Goal: Information Seeking & Learning: Learn about a topic

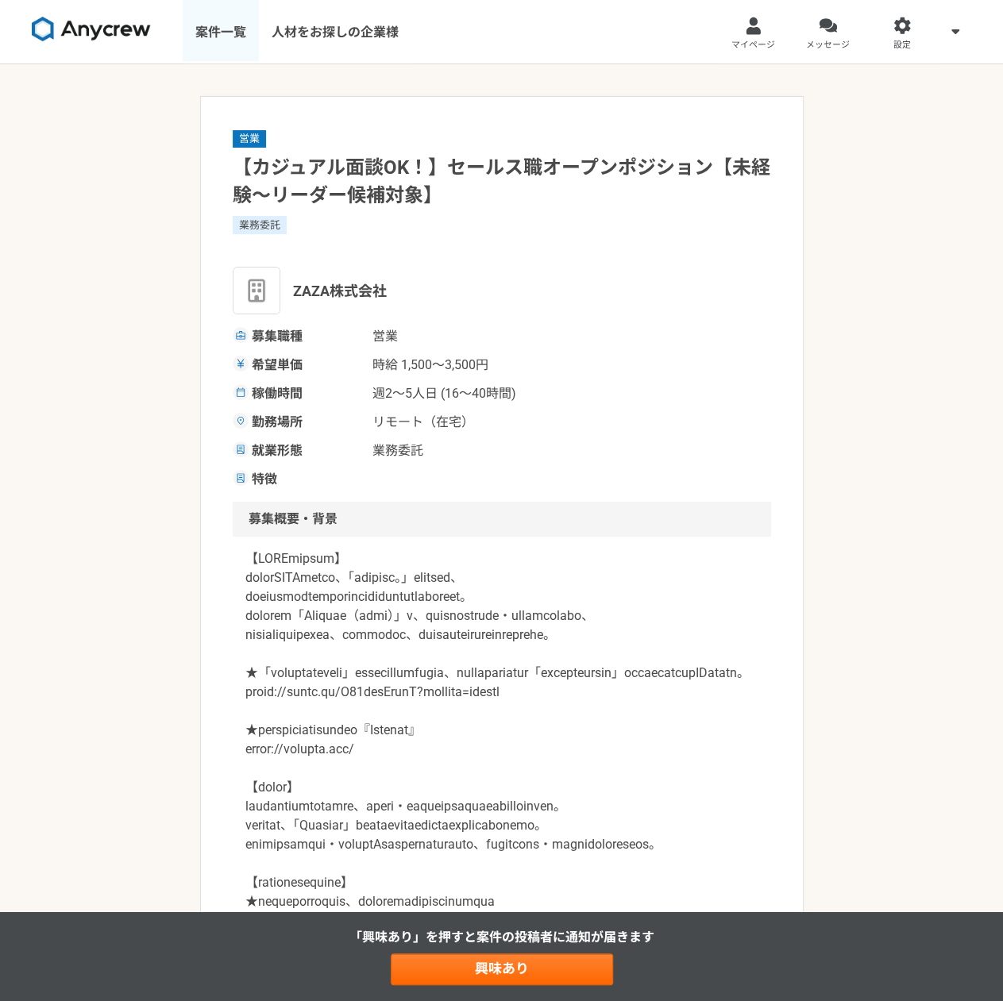
click at [236, 29] on link "案件一覧" at bounding box center [221, 32] width 76 height 64
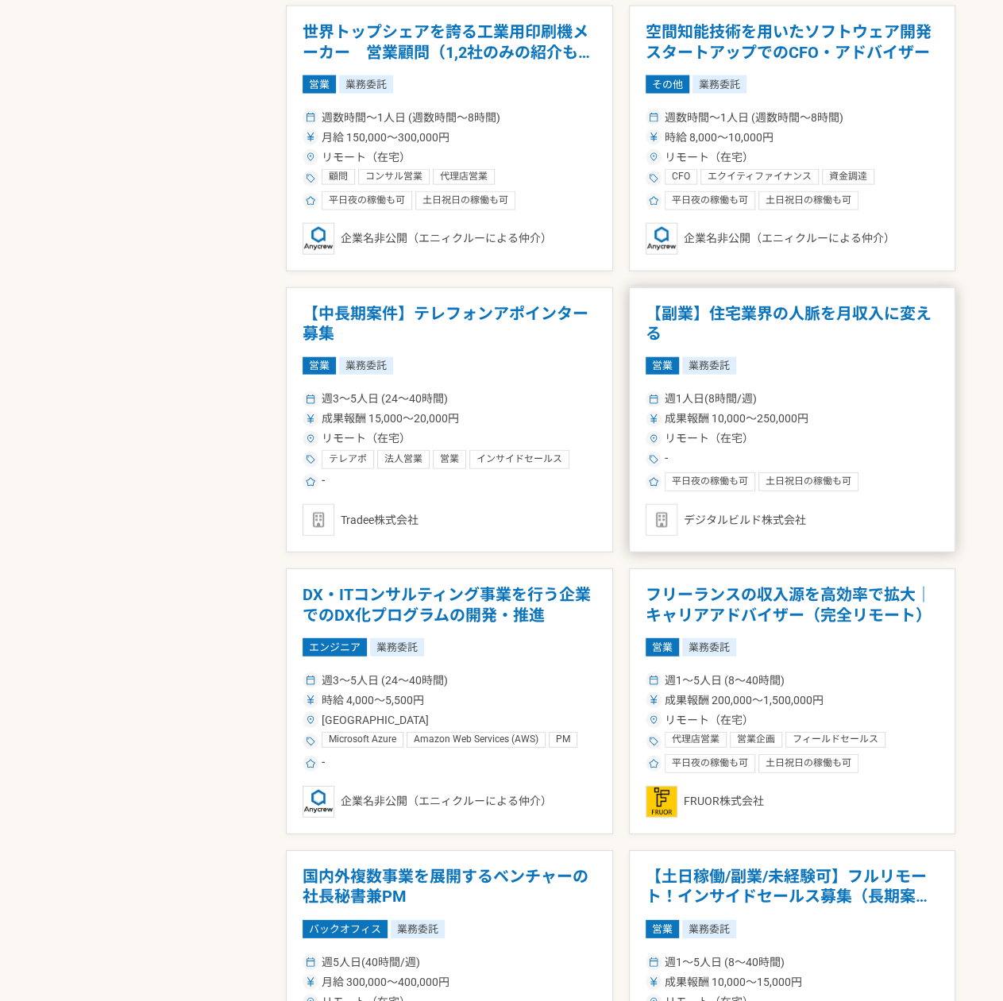
scroll to position [1747, 0]
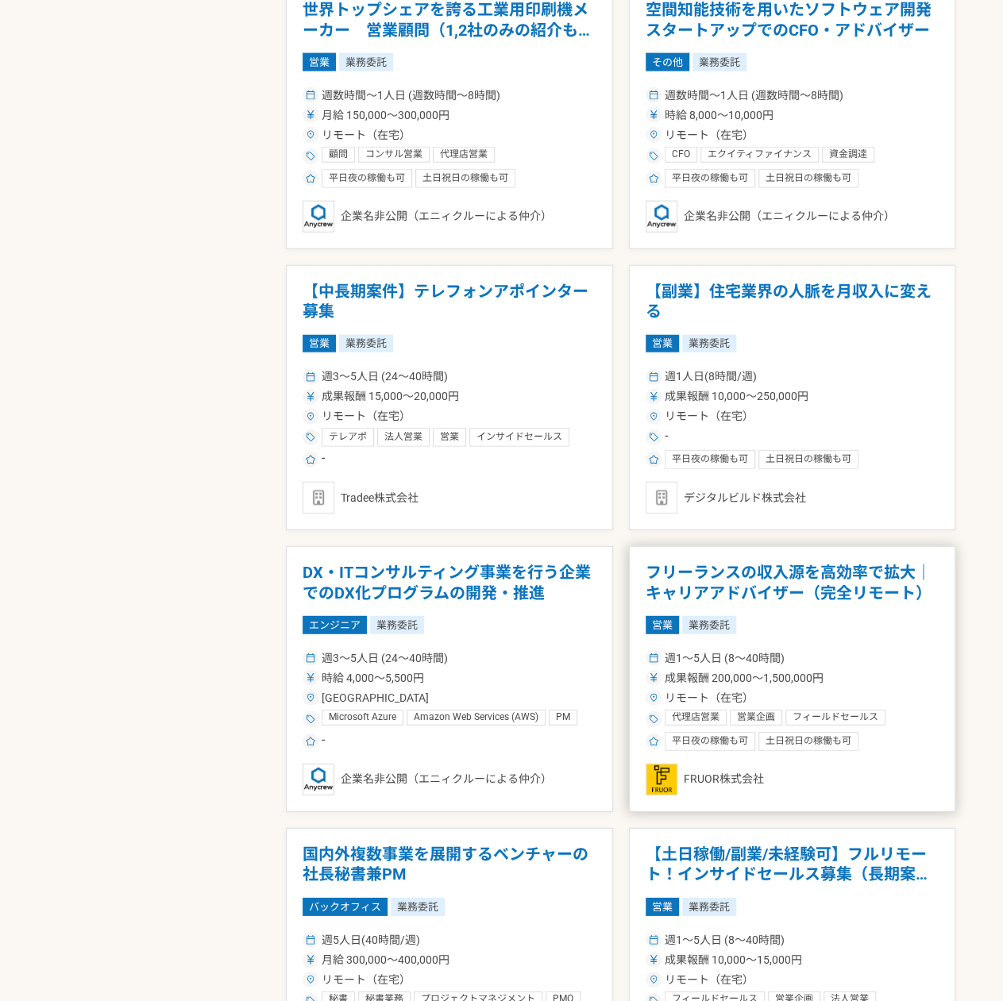
click at [753, 616] on div "営業 業務委託" at bounding box center [793, 624] width 294 height 17
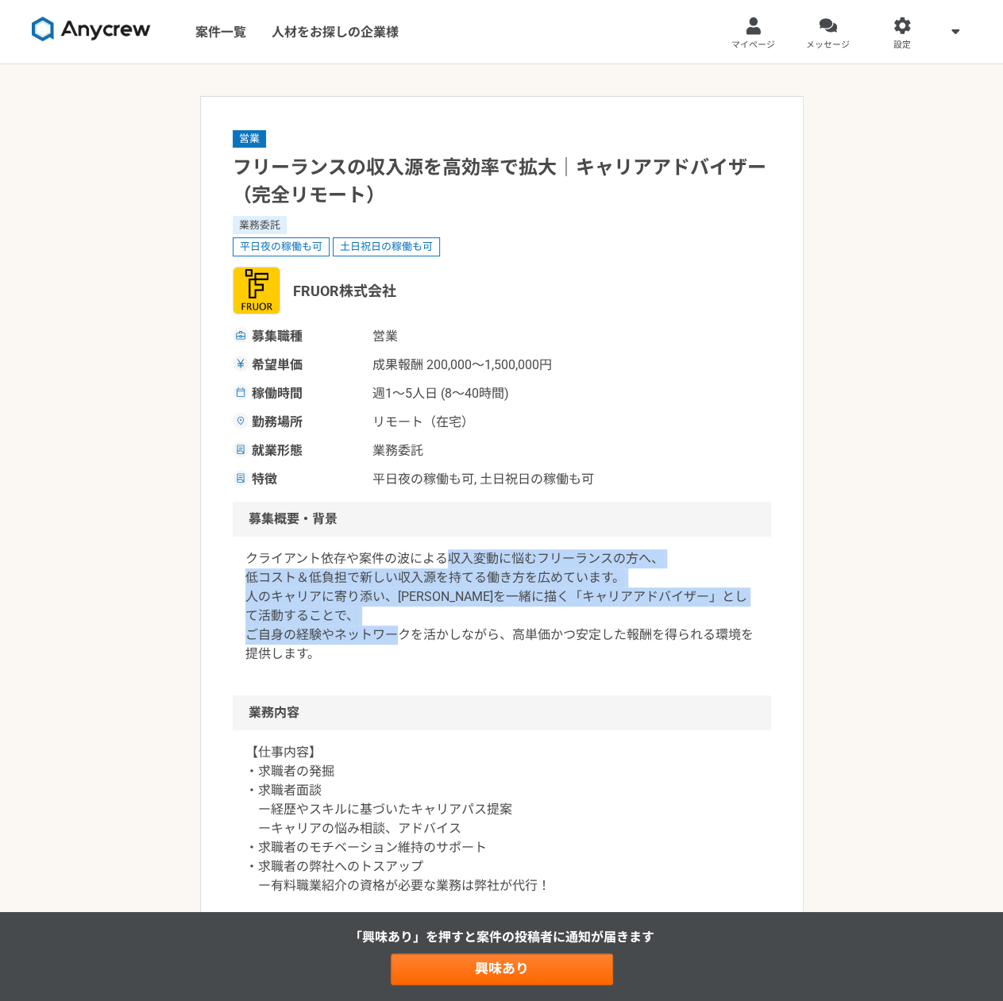
drag, startPoint x: 443, startPoint y: 538, endPoint x: 540, endPoint y: 637, distance: 138.7
click at [540, 637] on div "クライアント依存や案件の波による収入変動に悩むフリーランスの方へ、 低コスト＆低負担で新しい収入源を持てる働き方を広めています。 人のキャリアに寄り添い、[P…" at bounding box center [502, 616] width 538 height 159
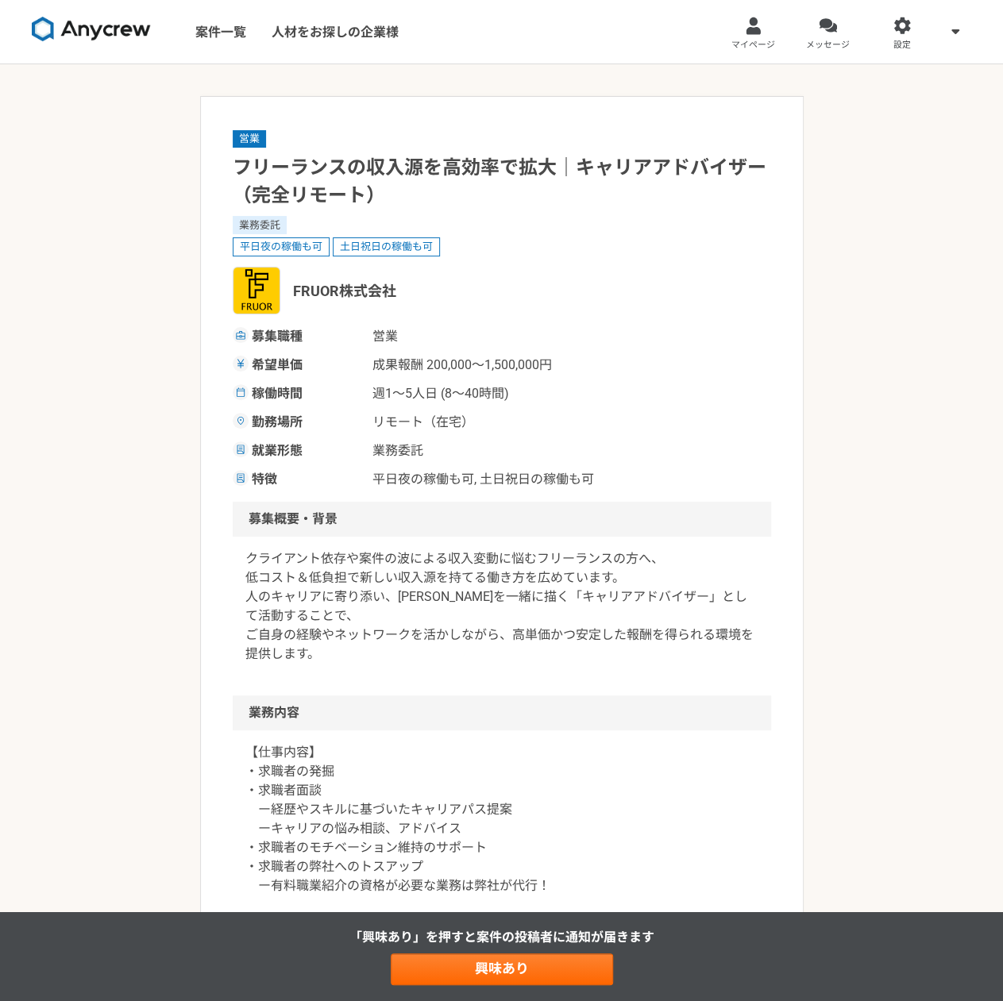
click at [759, 717] on h2 "業務内容" at bounding box center [502, 713] width 538 height 35
drag, startPoint x: 400, startPoint y: 536, endPoint x: 496, endPoint y: 654, distance: 151.3
click at [496, 654] on div "クライアント依存や案件の波による収入変動に悩むフリーランスの方へ、 低コスト＆低負担で新しい収入源を持てる働き方を広めています。 人のキャリアに寄り添い、[P…" at bounding box center [502, 616] width 538 height 159
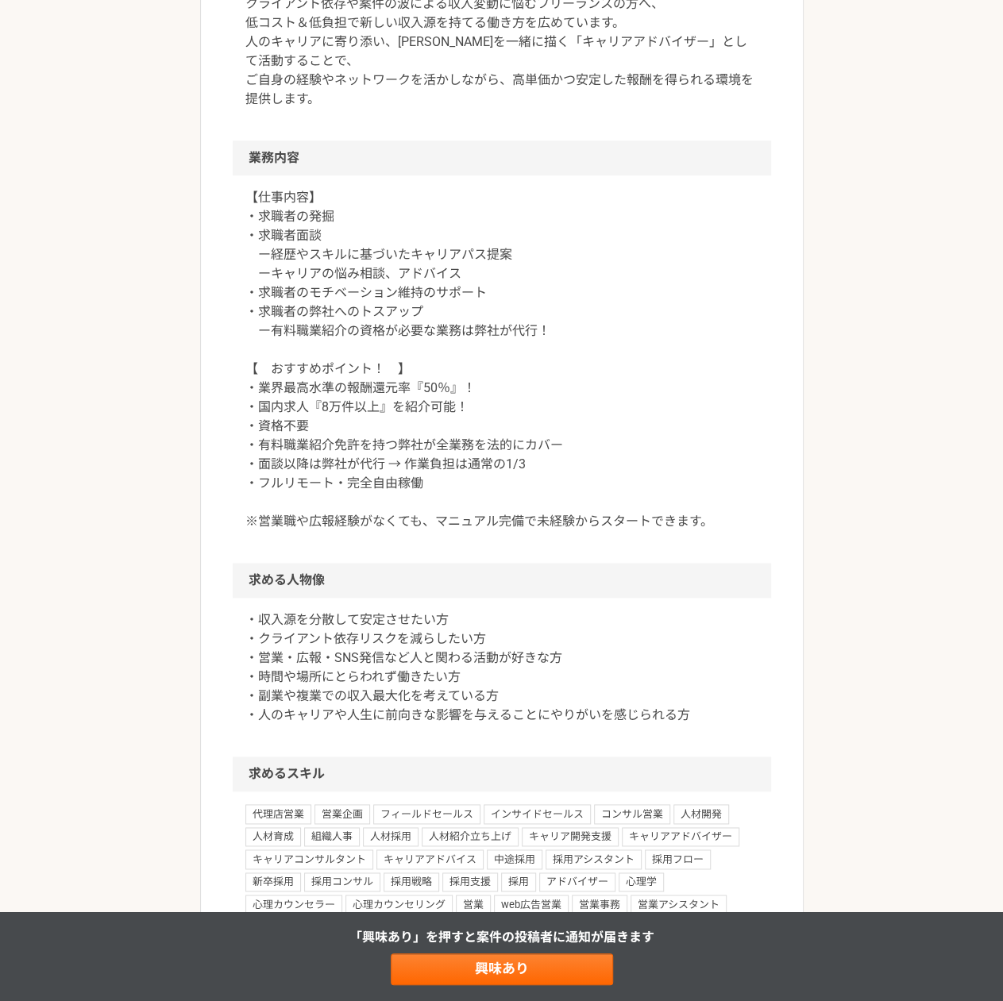
scroll to position [556, 0]
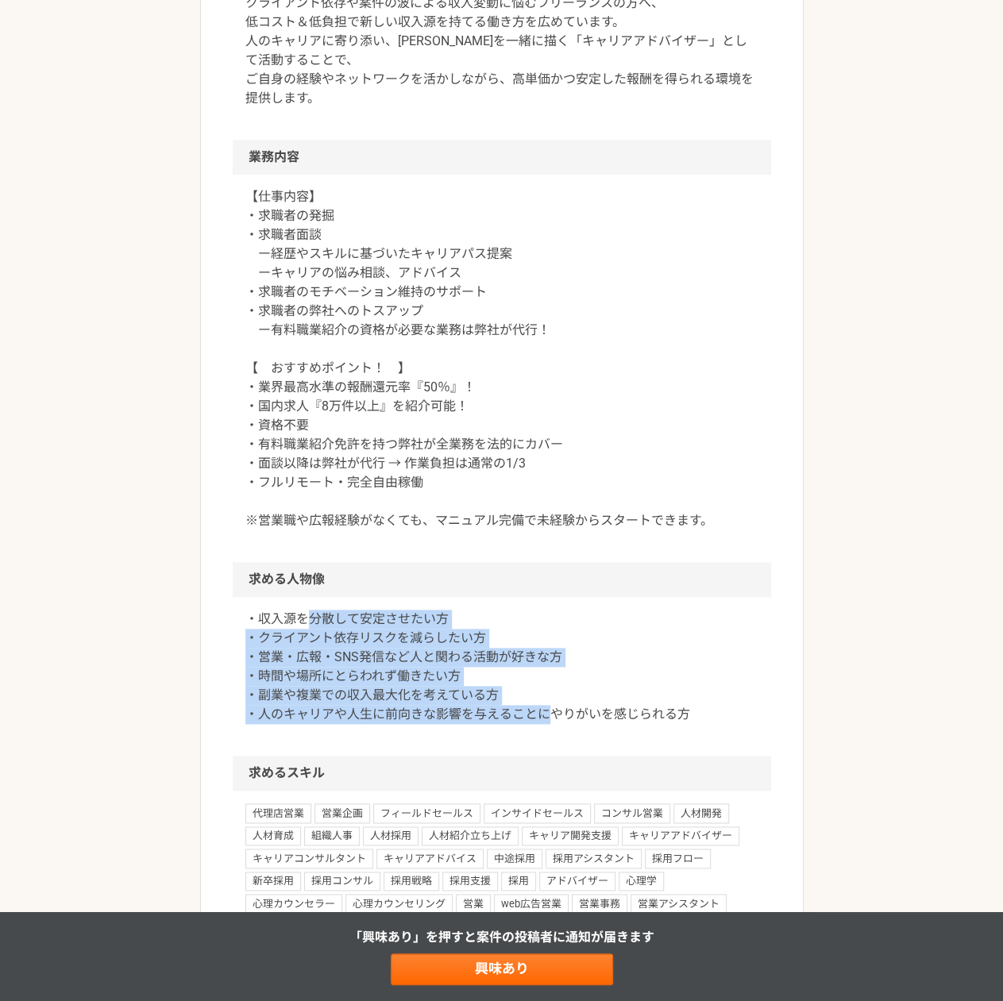
drag, startPoint x: 307, startPoint y: 611, endPoint x: 554, endPoint y: 723, distance: 271.2
click at [554, 723] on p "・収入源を分散して安定させたい方 ・クライアント依存リスクを減らしたい方 ・営業・広報・SNS発信など人と関わる活動が好きな方 ・時間や場所にとらわれず働きた…" at bounding box center [501, 667] width 513 height 114
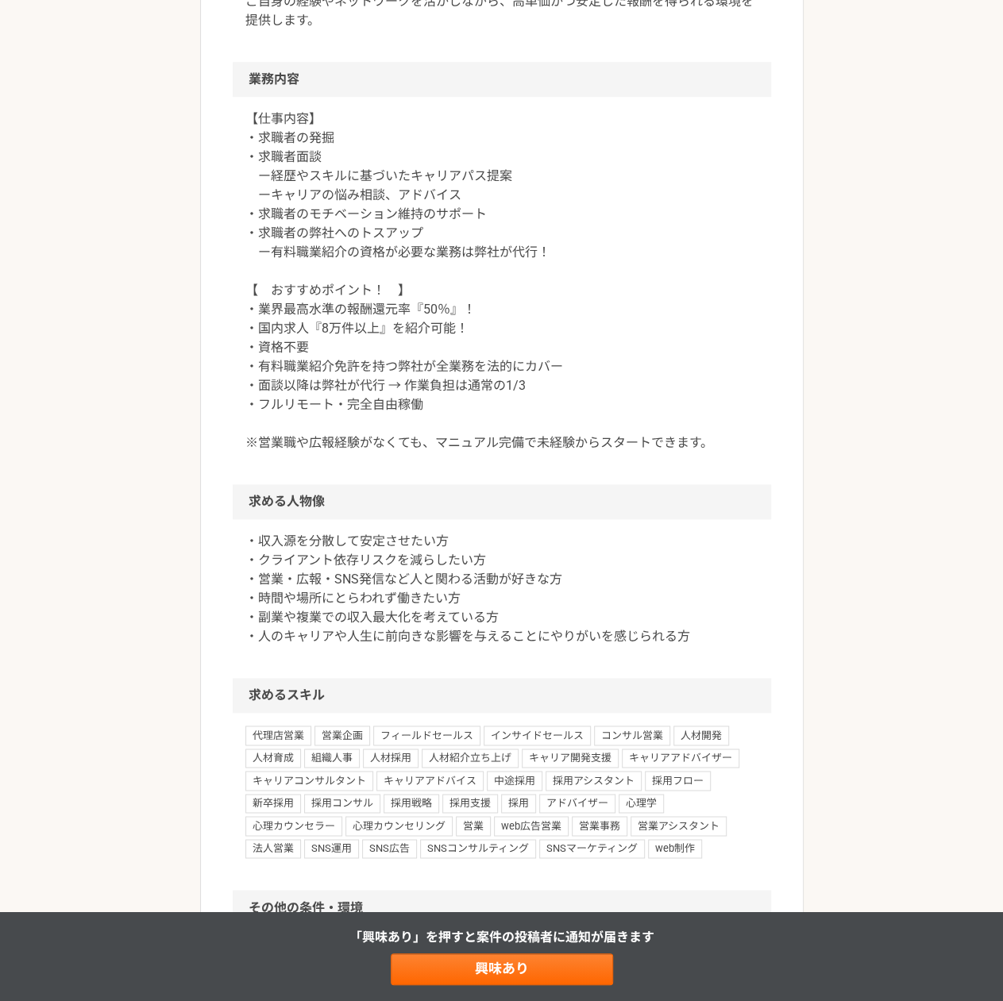
scroll to position [635, 0]
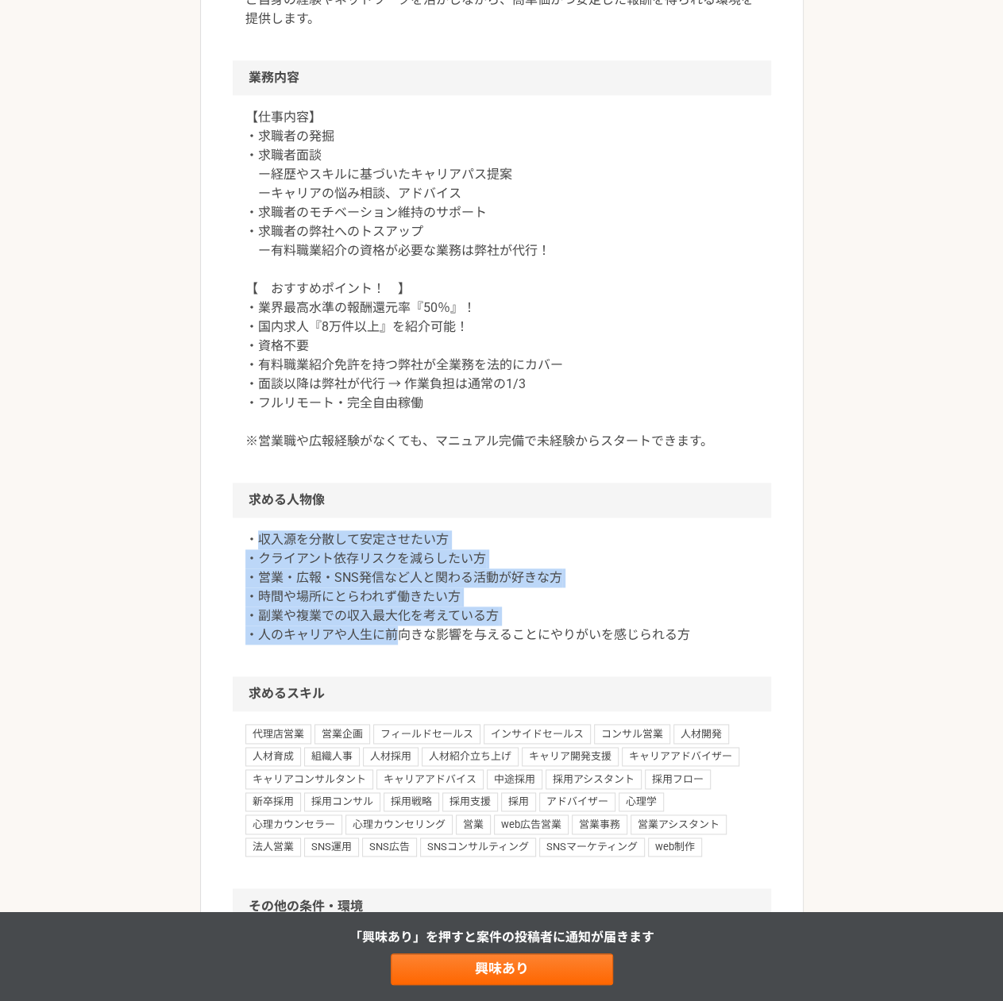
drag, startPoint x: 263, startPoint y: 530, endPoint x: 403, endPoint y: 638, distance: 176.6
click at [403, 638] on div "・収入源を分散して安定させたい方 ・クライアント依存リスクを減らしたい方 ・営業・広報・SNS発信など人と関わる活動が好きな方 ・時間や場所にとらわれず働きた…" at bounding box center [502, 597] width 538 height 159
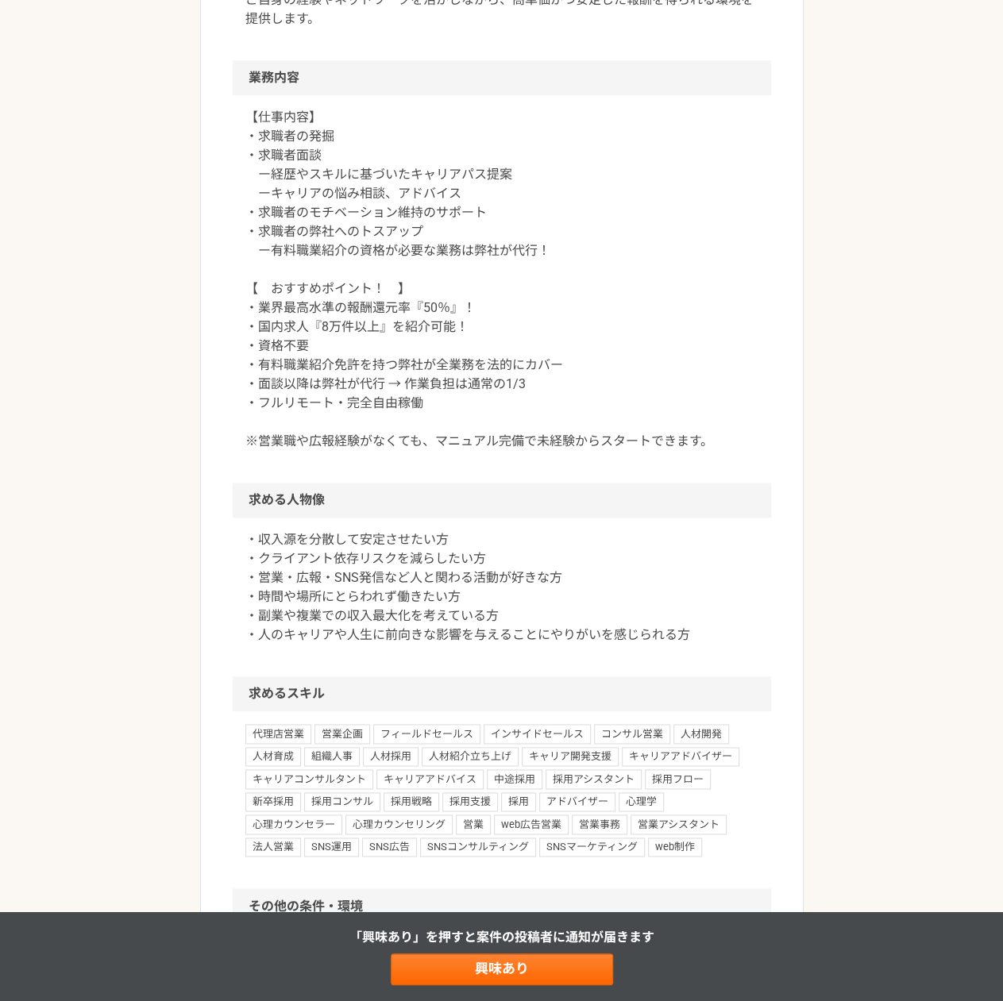
click at [585, 654] on div "・収入源を分散して安定させたい方 ・クライアント依存リスクを減らしたい方 ・営業・広報・SNS発信など人と関わる活動が好きな方 ・時間や場所にとらわれず働きた…" at bounding box center [502, 597] width 538 height 159
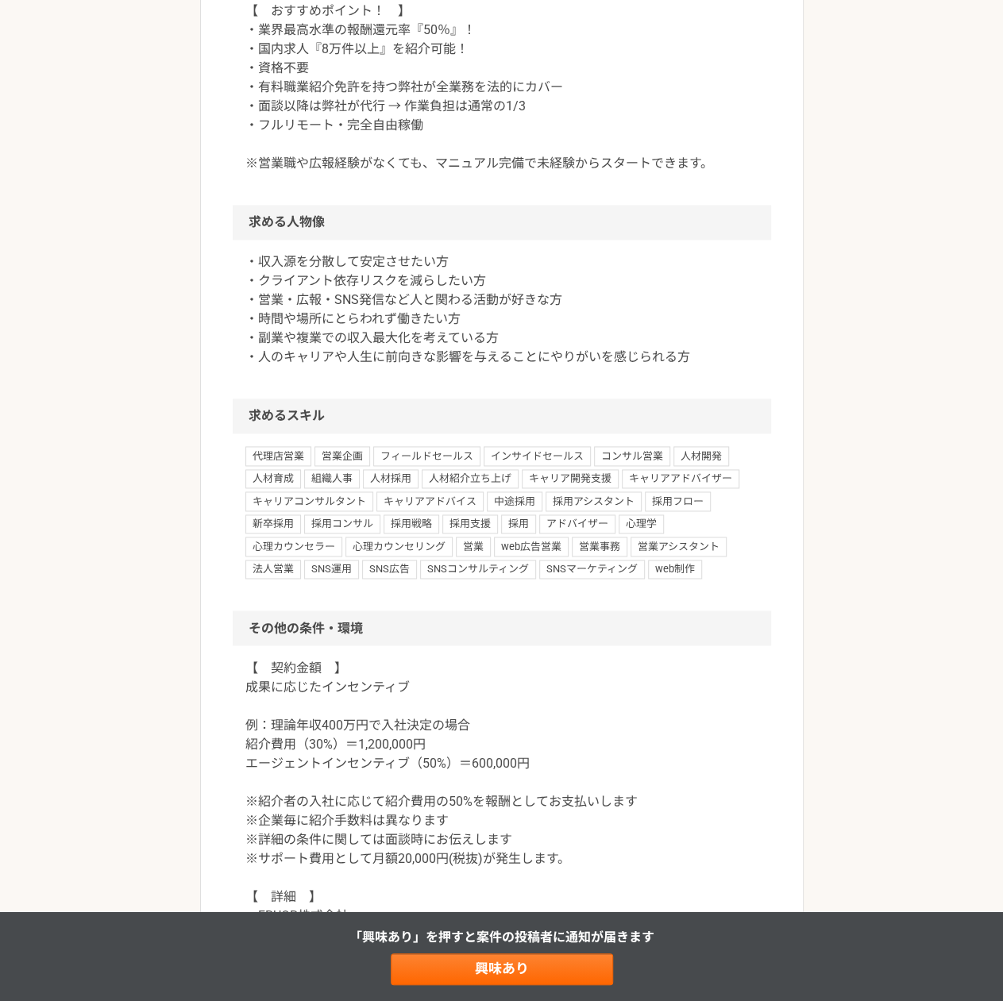
scroll to position [1112, 0]
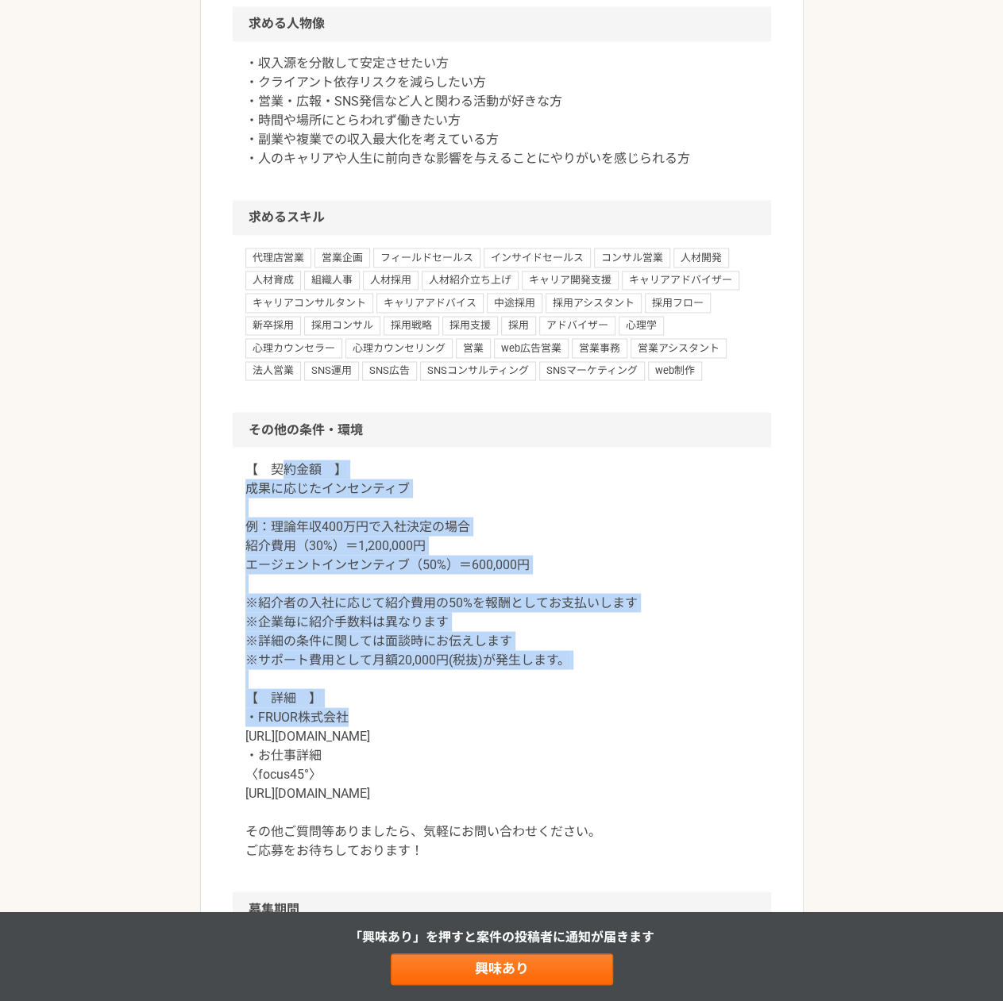
drag, startPoint x: 280, startPoint y: 465, endPoint x: 484, endPoint y: 708, distance: 317.9
click at [484, 708] on p "【　契約金額　】 成果に応じたインセンティブ 例：理論年収400万円で入社決定の場合 紹介費用（30%）＝1,200,000円 エージェントインセンティブ（5…" at bounding box center [501, 660] width 513 height 400
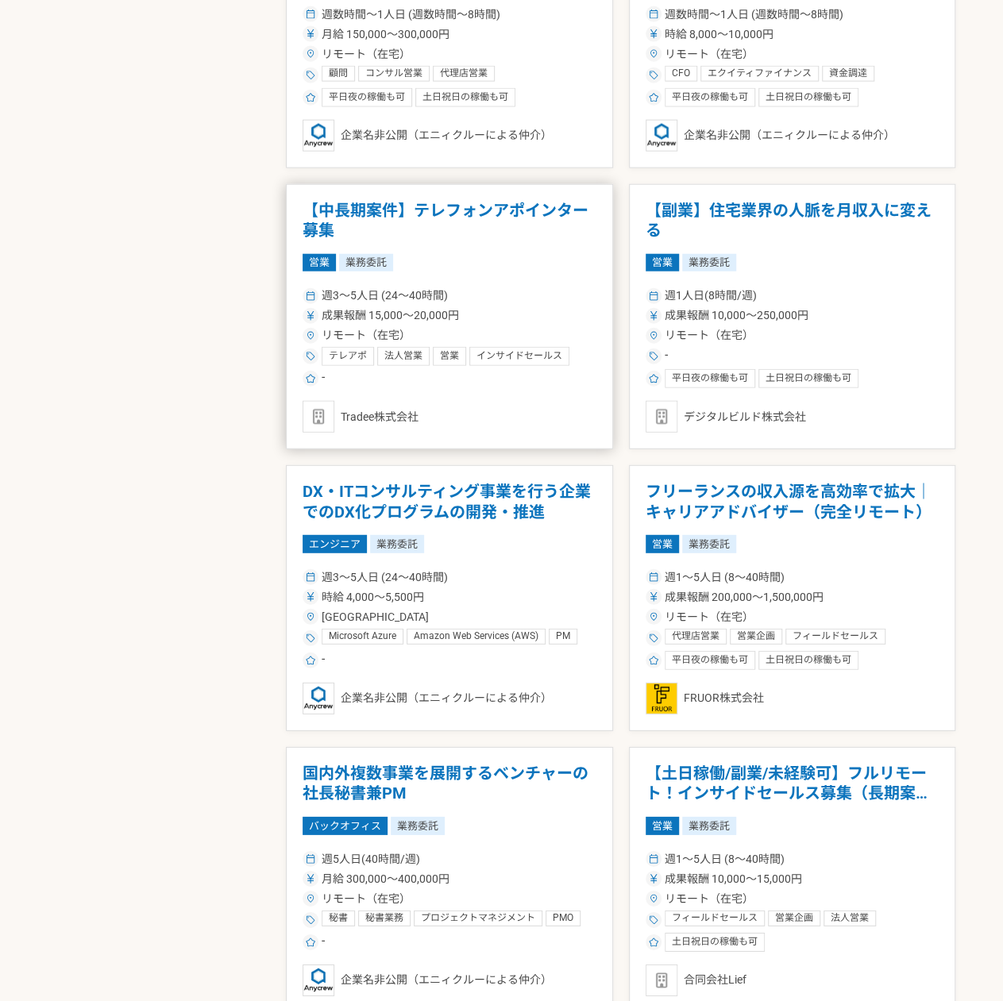
scroll to position [1906, 0]
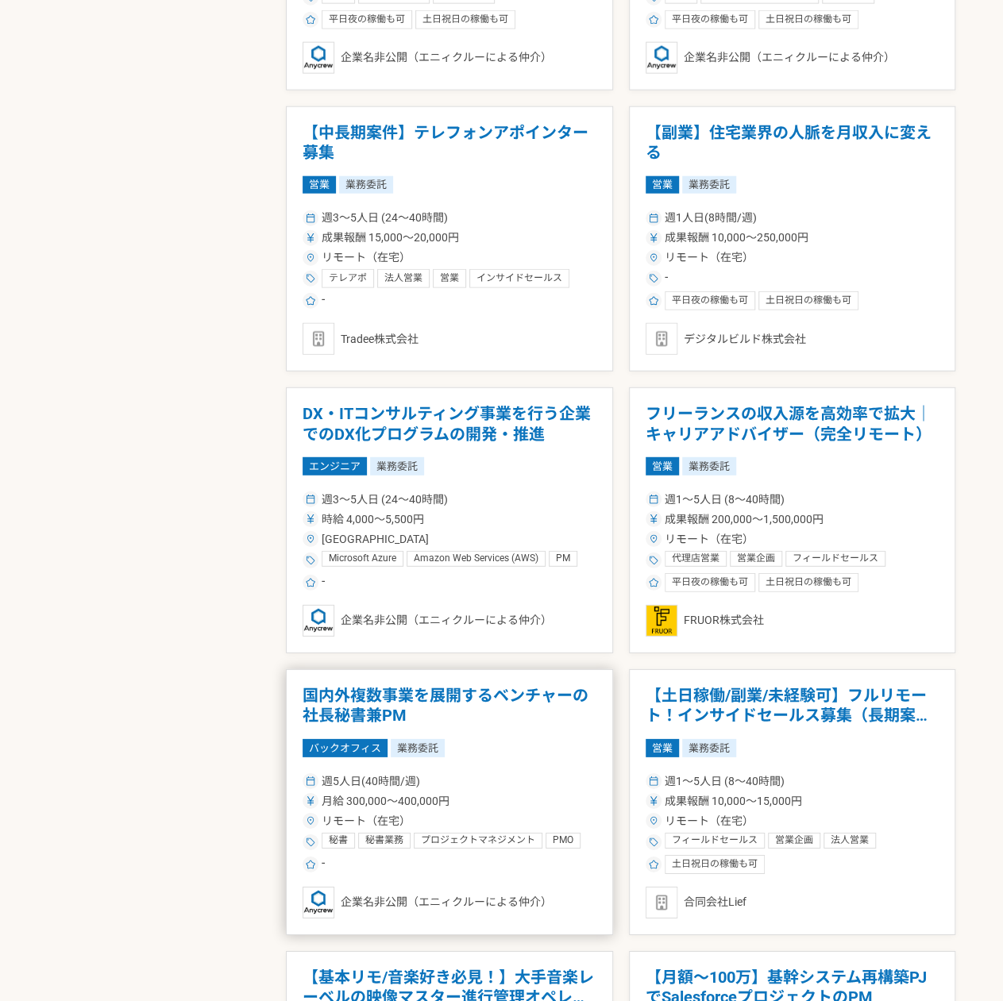
click at [496, 678] on article "国内外複数事業を展開するベンチャーの社長秘書兼PM バックオフィス 業務委託 週5人日(40時間/週) 月給 300,000〜400,000円 リモート（在宅…" at bounding box center [449, 802] width 327 height 266
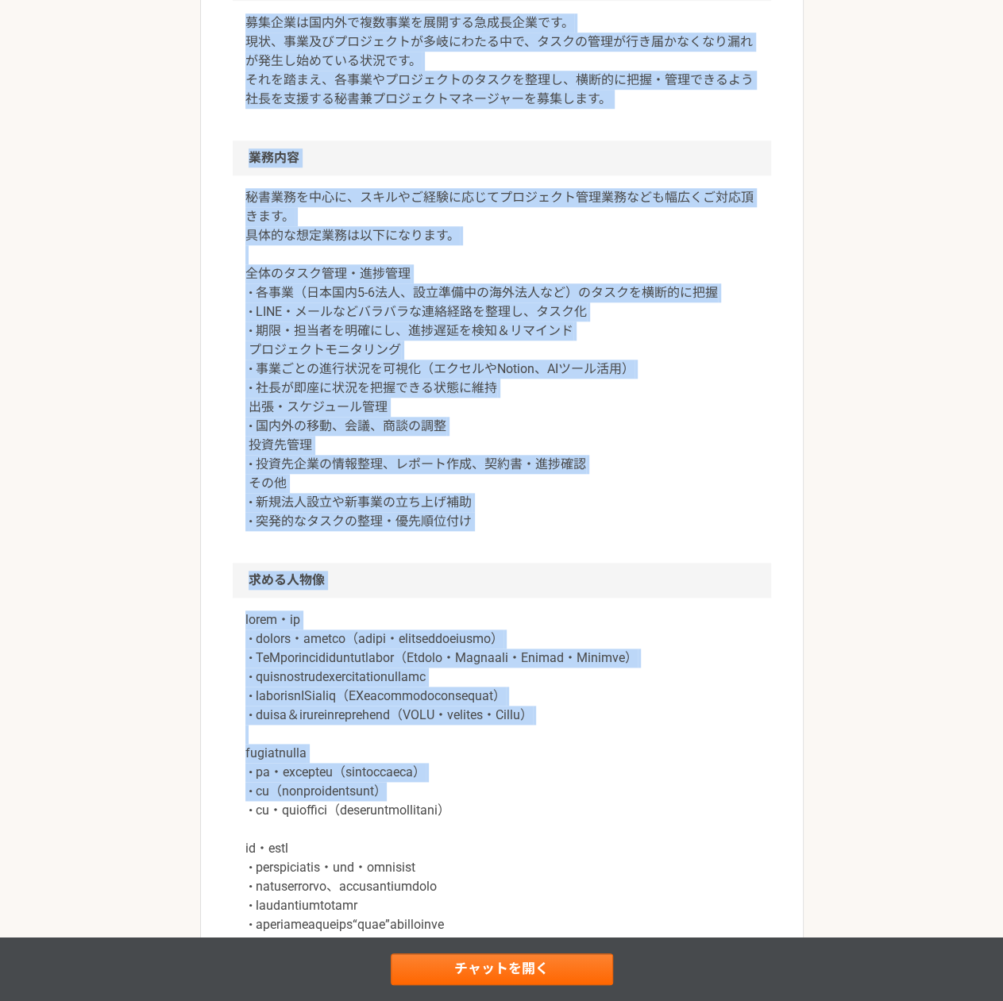
scroll to position [556, 0]
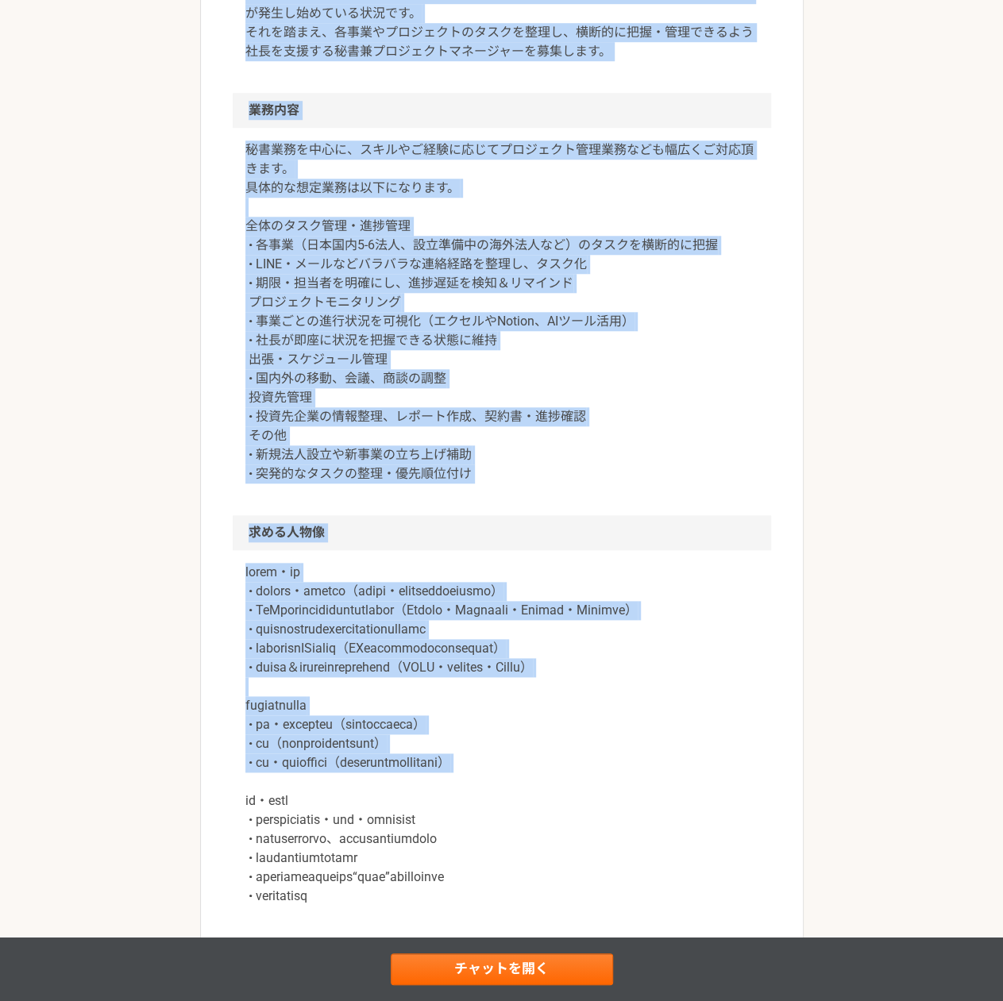
drag, startPoint x: 372, startPoint y: 492, endPoint x: 542, endPoint y: 808, distance: 358.5
click at [542, 806] on article "バックオフィス 国内外複数事業を展開するベンチャーの社長秘書兼PM 業務委託 企業名非公開（エニィクルーによる仲介） 募集職種 バックオフィス 希望単価 月給…" at bounding box center [502, 497] width 604 height 1914
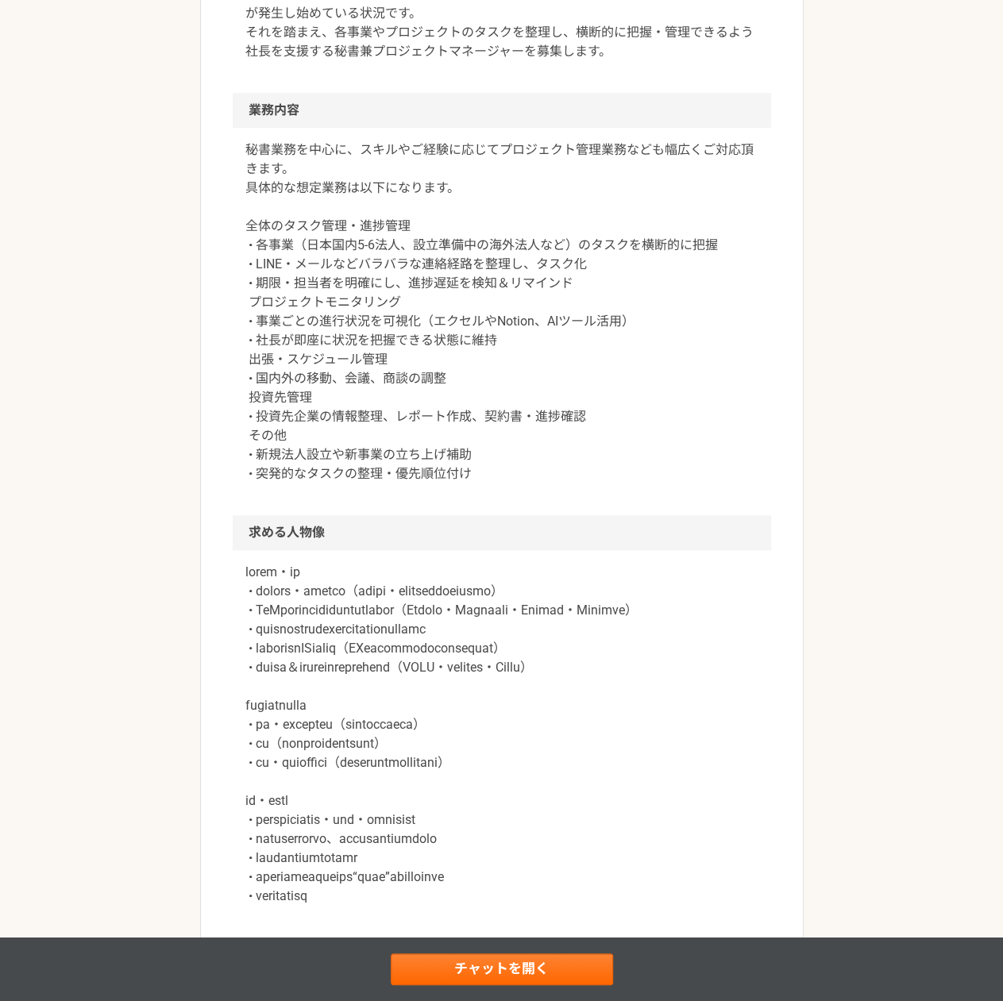
click at [554, 832] on p at bounding box center [501, 734] width 513 height 343
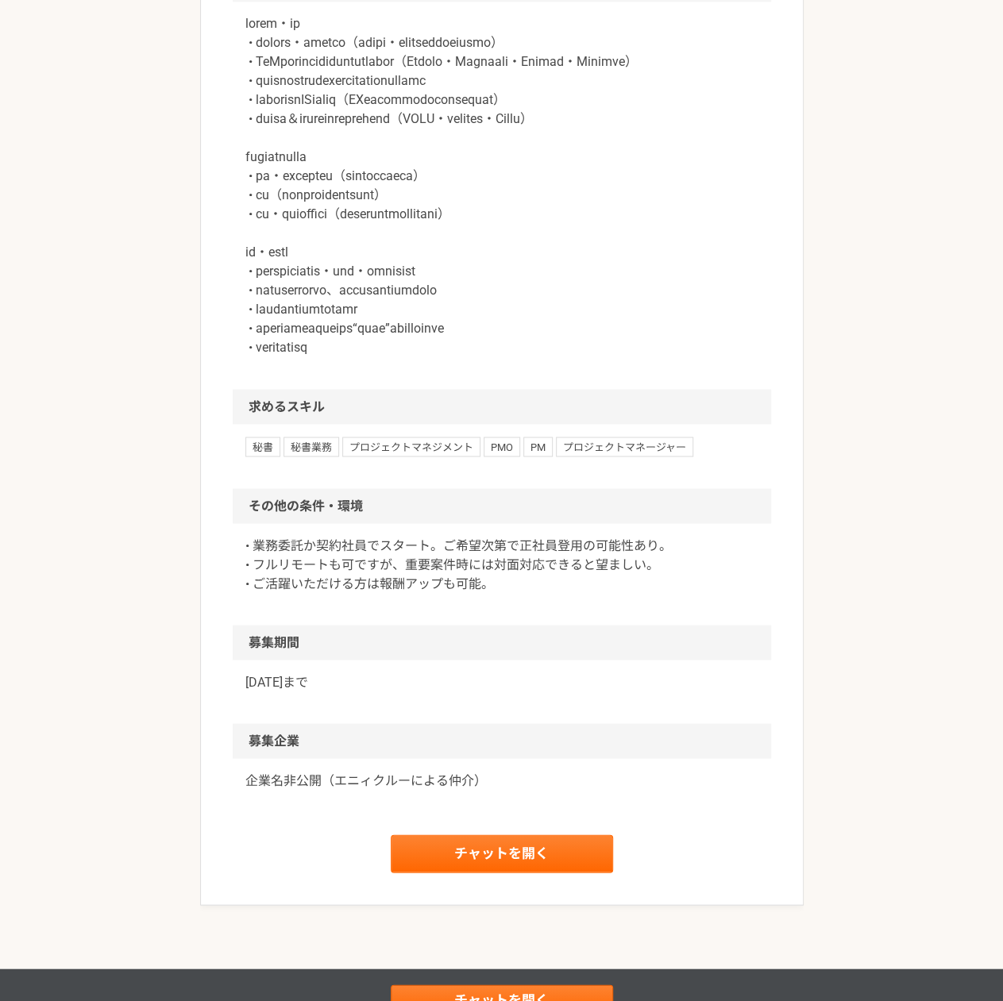
scroll to position [1191, 0]
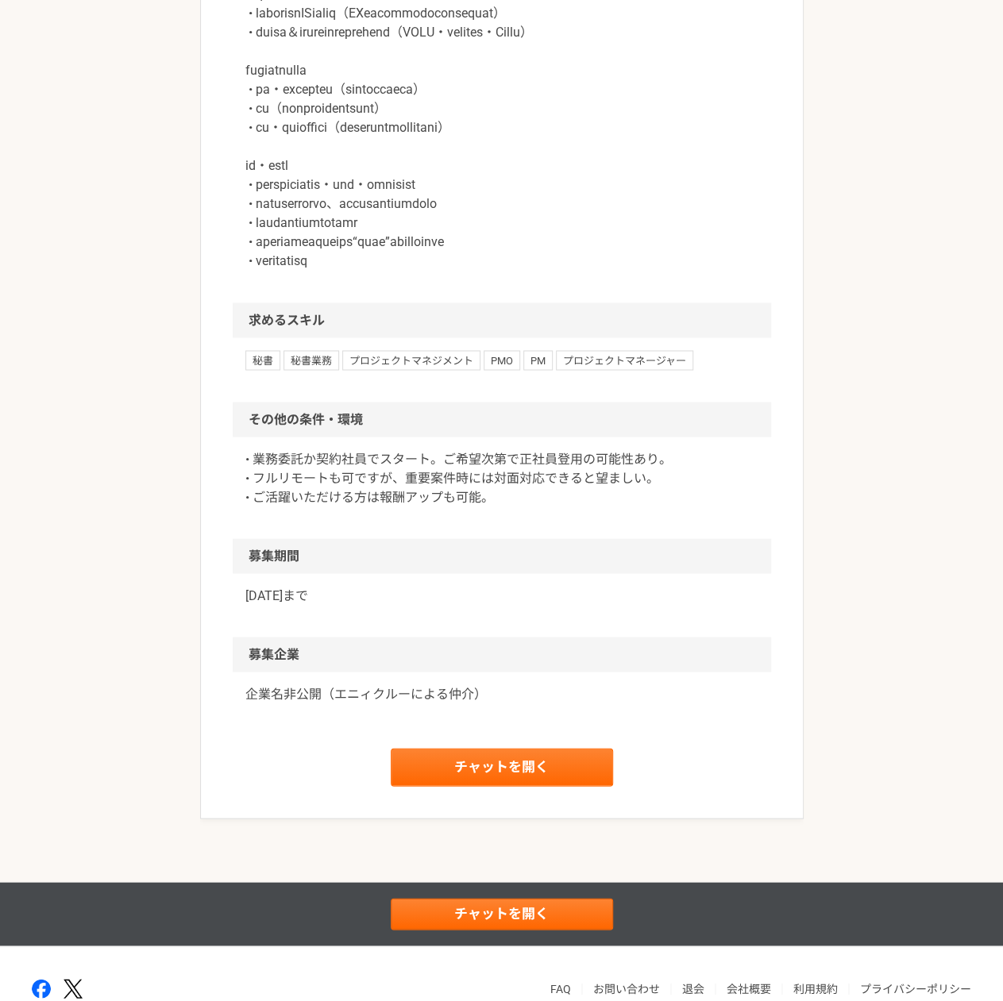
drag, startPoint x: 378, startPoint y: 442, endPoint x: 518, endPoint y: 523, distance: 161.5
click at [518, 523] on section "その他の条件・環境 • 業務委託か契約社員でスタート。ご希望次第で正社員登用の可能性あり。 • フルリモートも可ですが、重要案件時には対面対応できると望ましい…" at bounding box center [502, 470] width 538 height 137
click at [518, 507] on p "• 業務委託か契約社員でスタート。ご希望次第で正社員登用の可能性あり。 • フルリモートも可ですが、重要案件時には対面対応できると望ましい。 • ご活躍いただ…" at bounding box center [501, 477] width 513 height 57
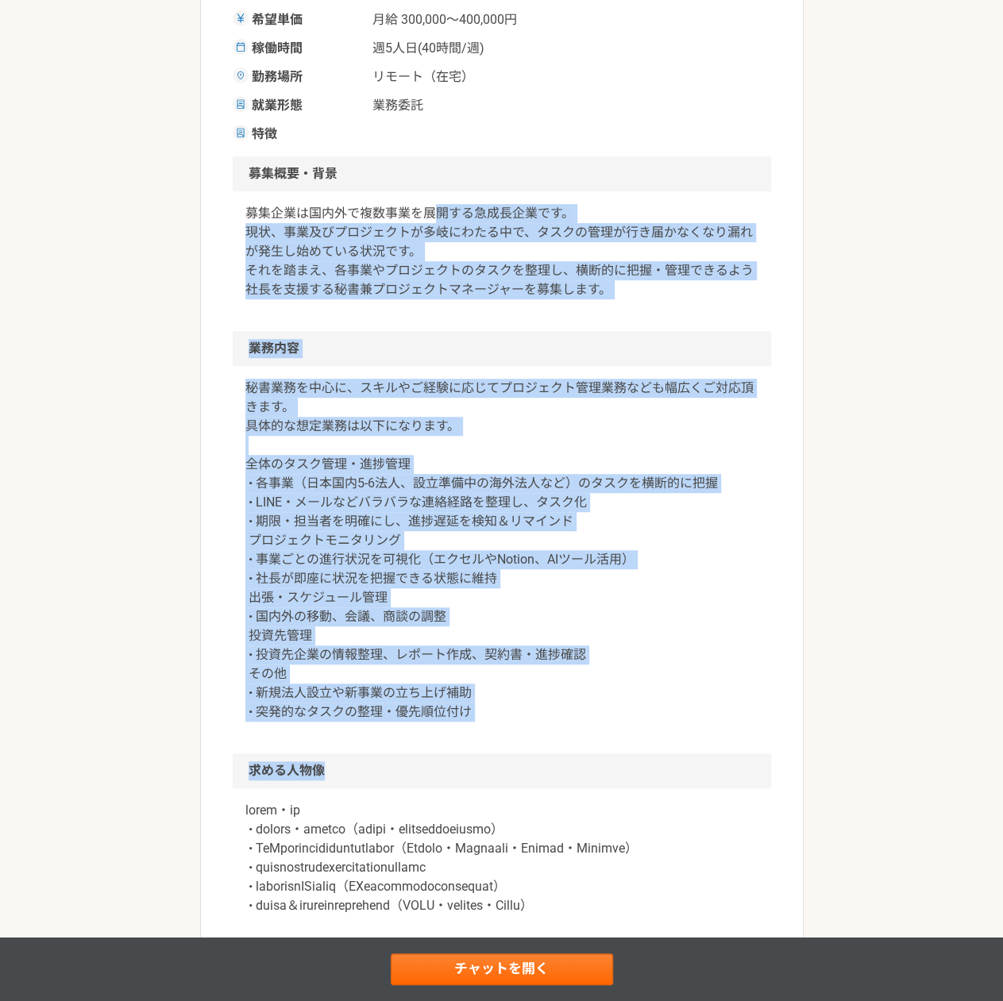
scroll to position [476, 0]
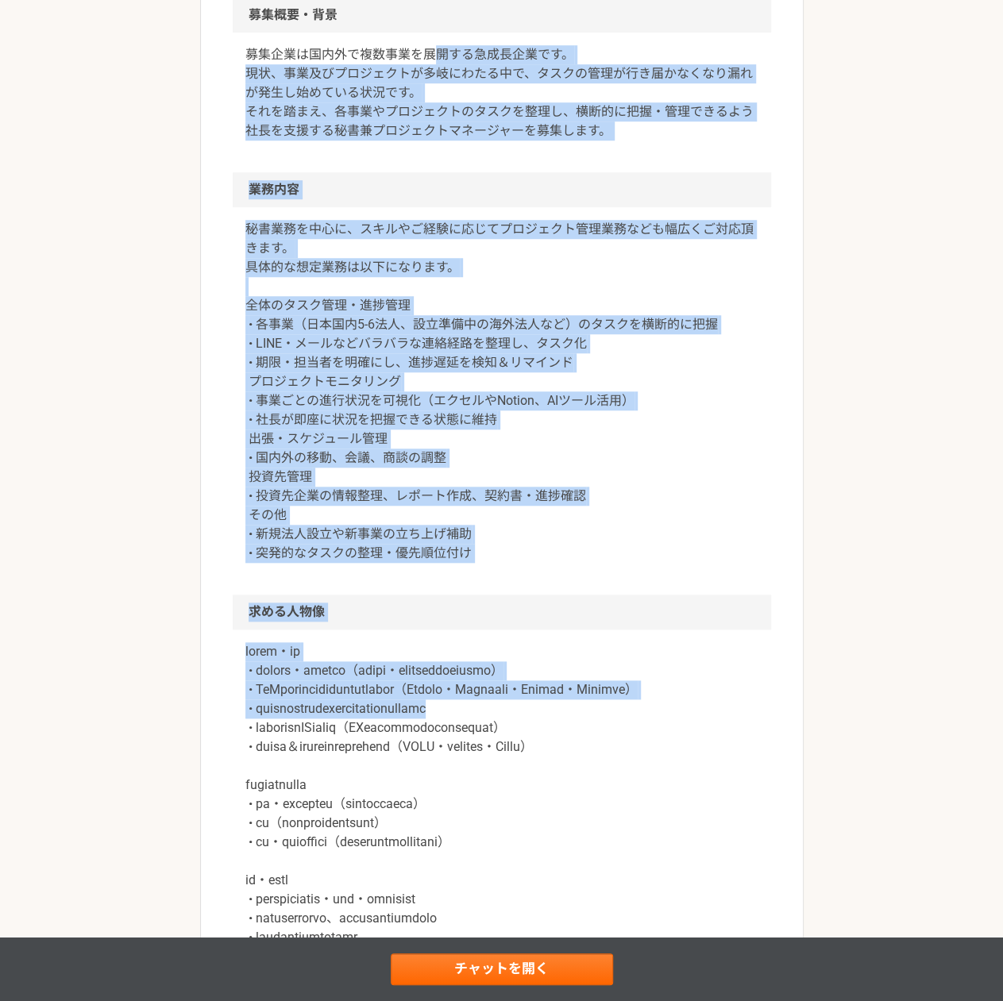
drag, startPoint x: 434, startPoint y: 527, endPoint x: 632, endPoint y: 731, distance: 285.3
click at [632, 731] on article "バックオフィス 国内外複数事業を展開するベンチャーの社長秘書兼PM 業務委託 企業名非公開（エニィクルーによる仲介） 募集職種 バックオフィス 希望単価 月給…" at bounding box center [502, 577] width 604 height 1914
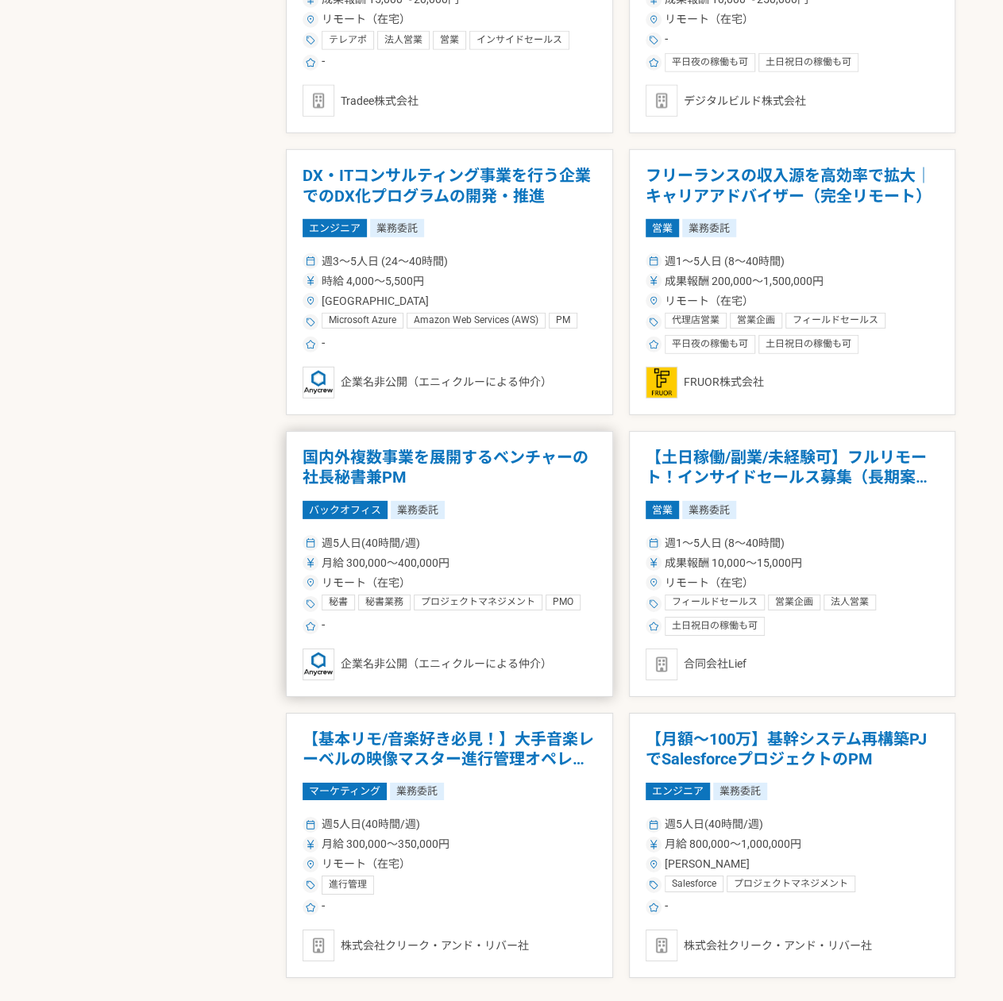
scroll to position [2224, 0]
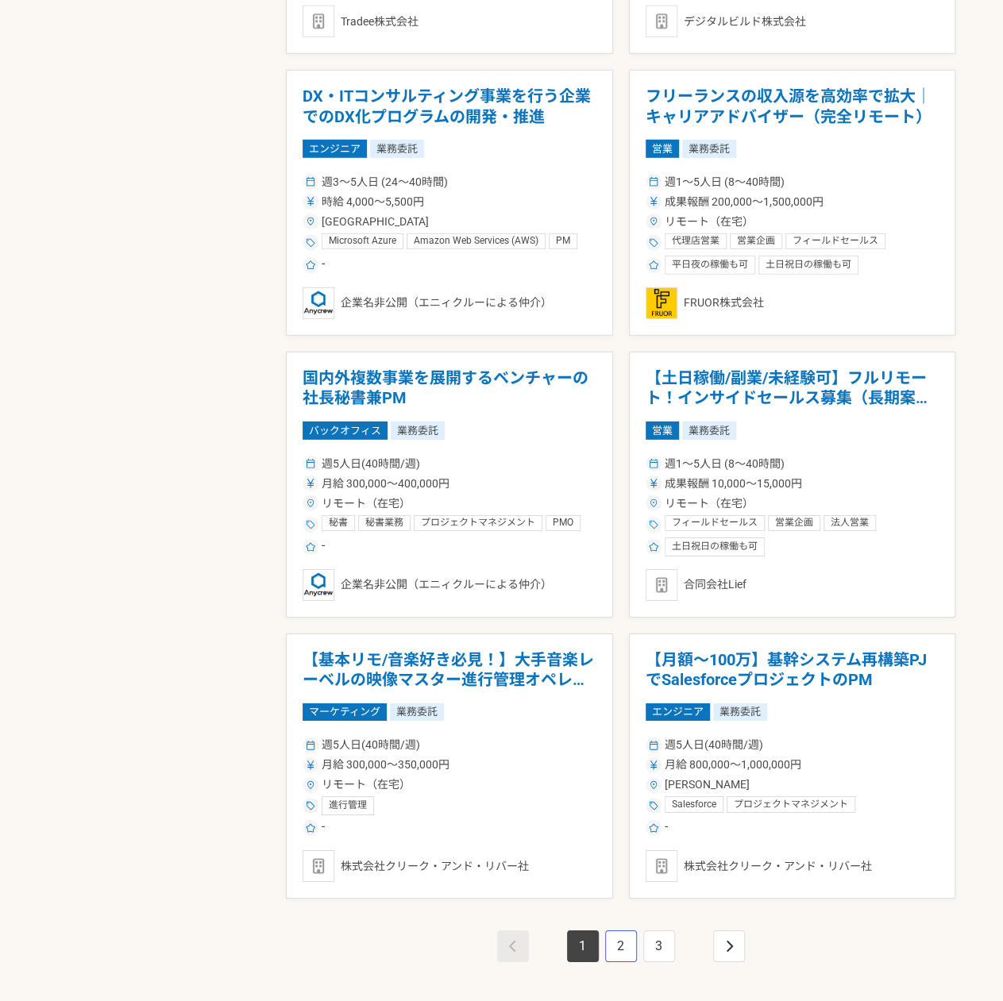
click at [629, 944] on link "2" at bounding box center [621, 947] width 32 height 32
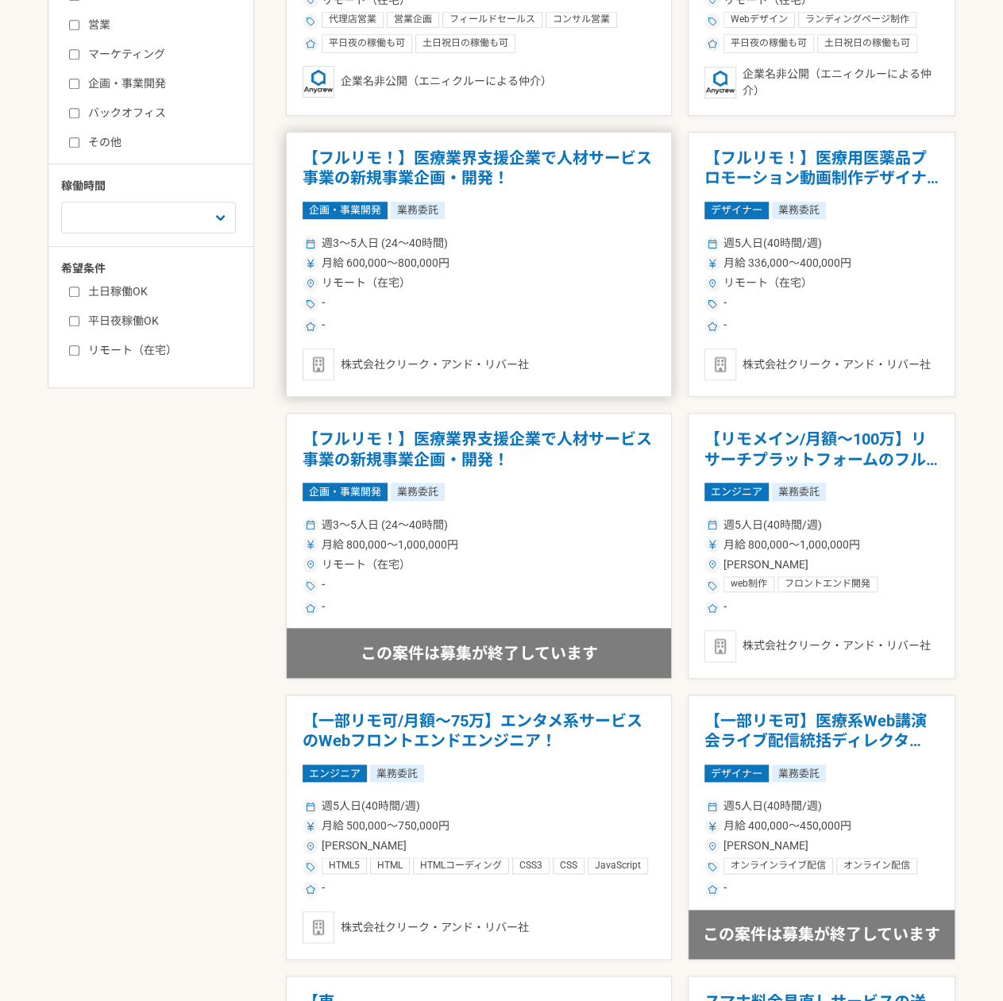
scroll to position [159, 0]
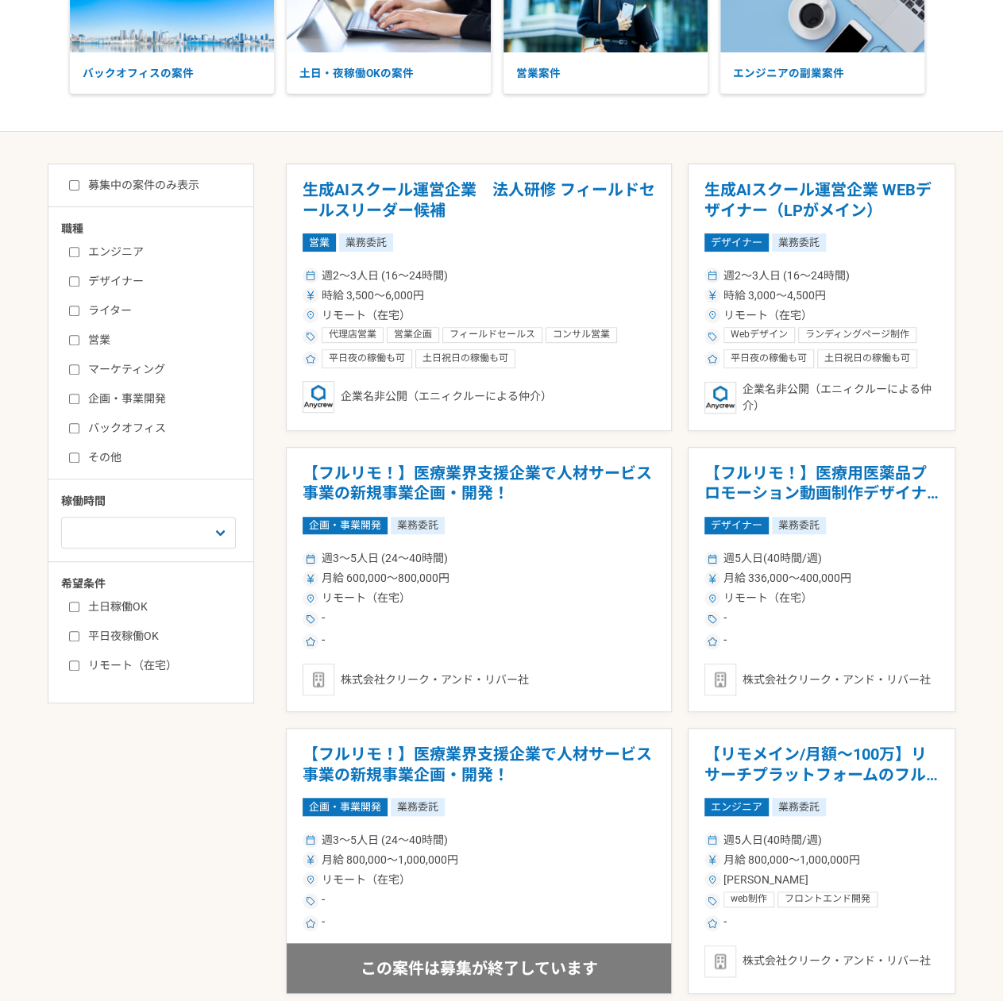
click at [119, 434] on label "バックオフィス" at bounding box center [160, 428] width 183 height 17
click at [79, 434] on input "バックオフィス" at bounding box center [74, 428] width 10 height 10
checkbox input "true"
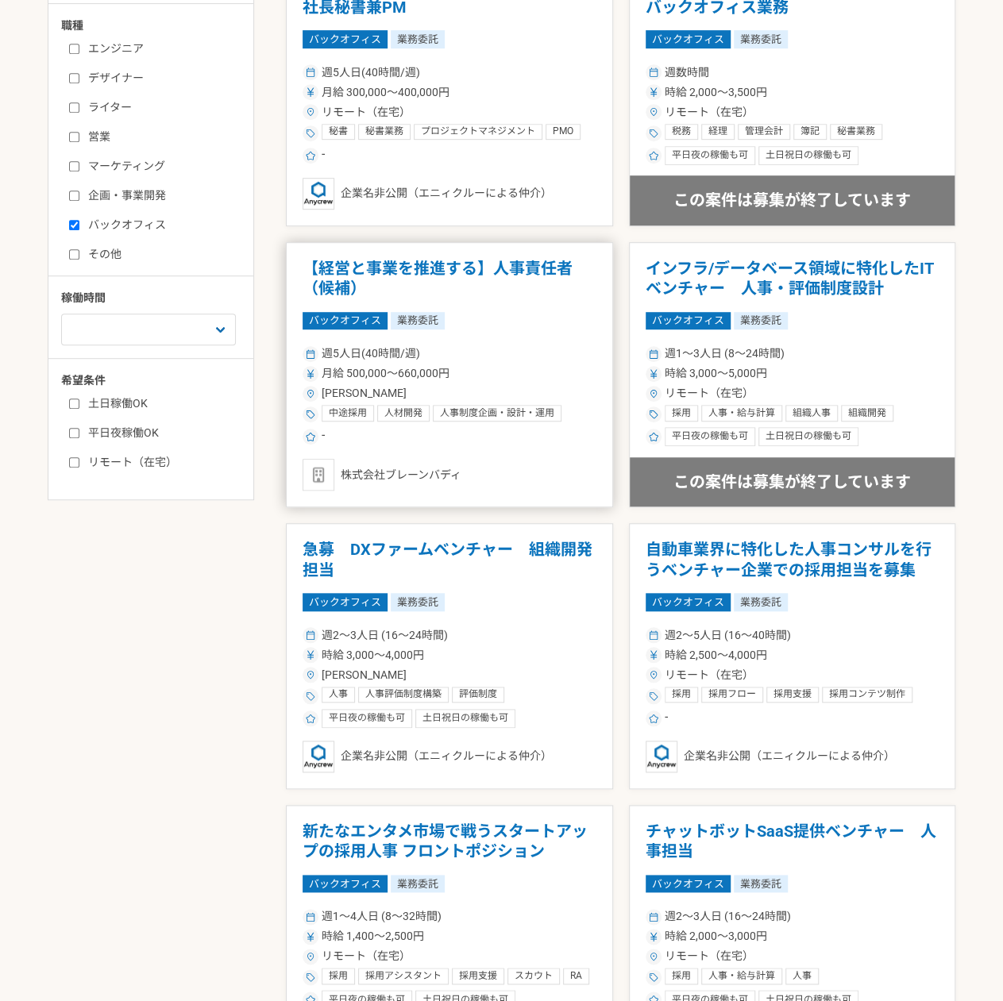
scroll to position [159, 0]
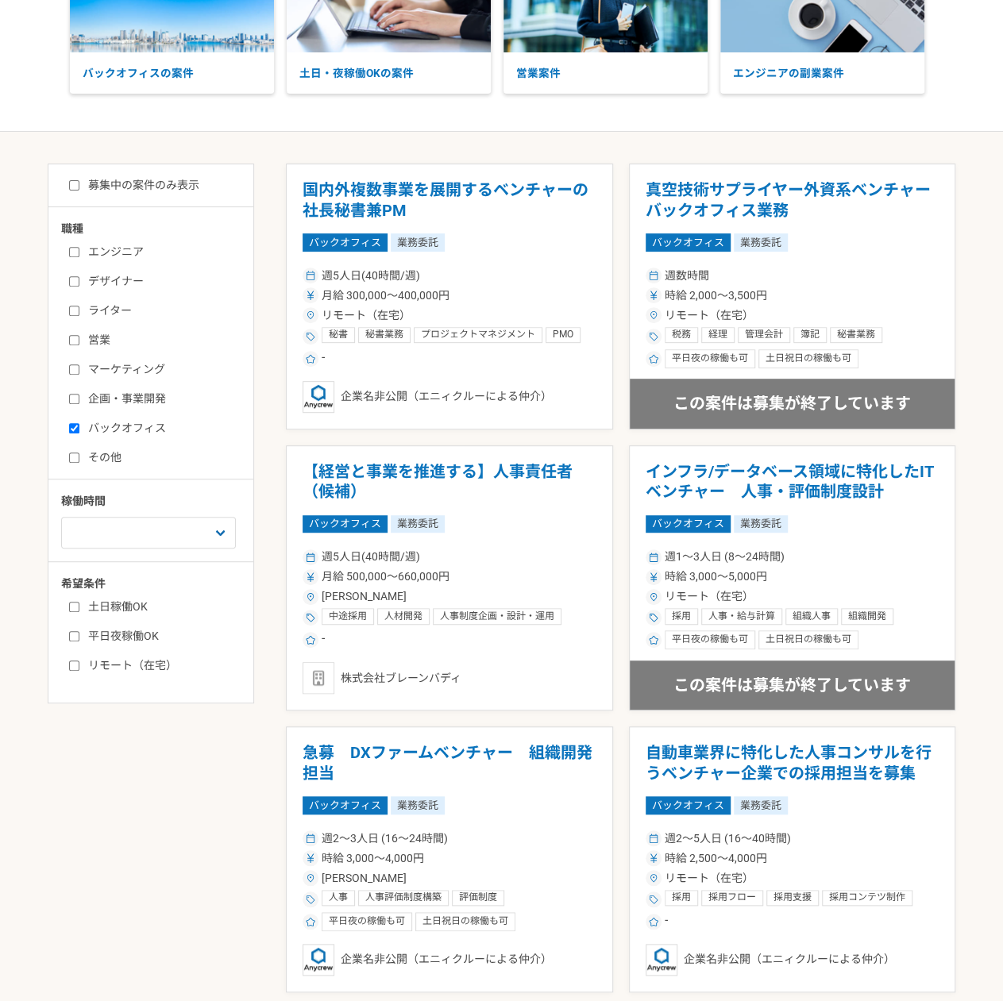
click at [86, 184] on label "募集中の案件のみ表示" at bounding box center [134, 185] width 130 height 17
click at [79, 184] on input "募集中の案件のみ表示" at bounding box center [74, 185] width 10 height 10
checkbox input "true"
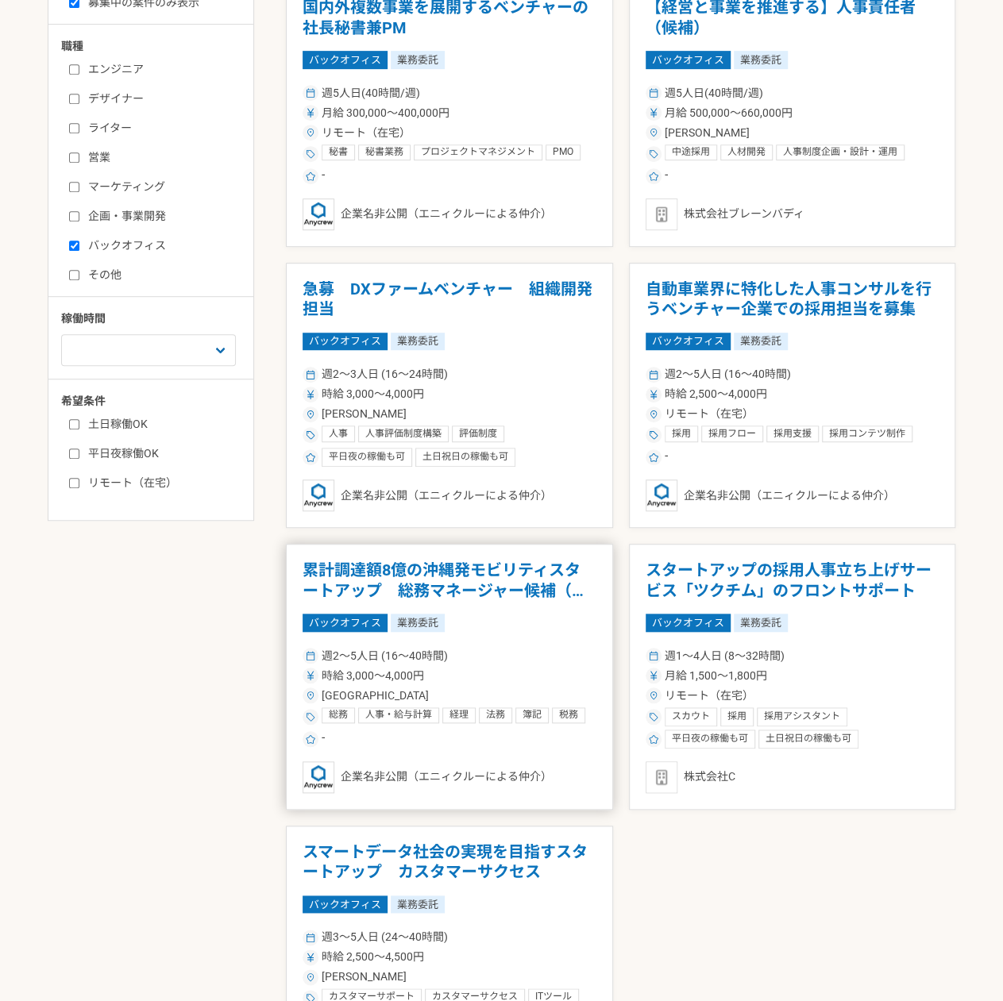
scroll to position [318, 0]
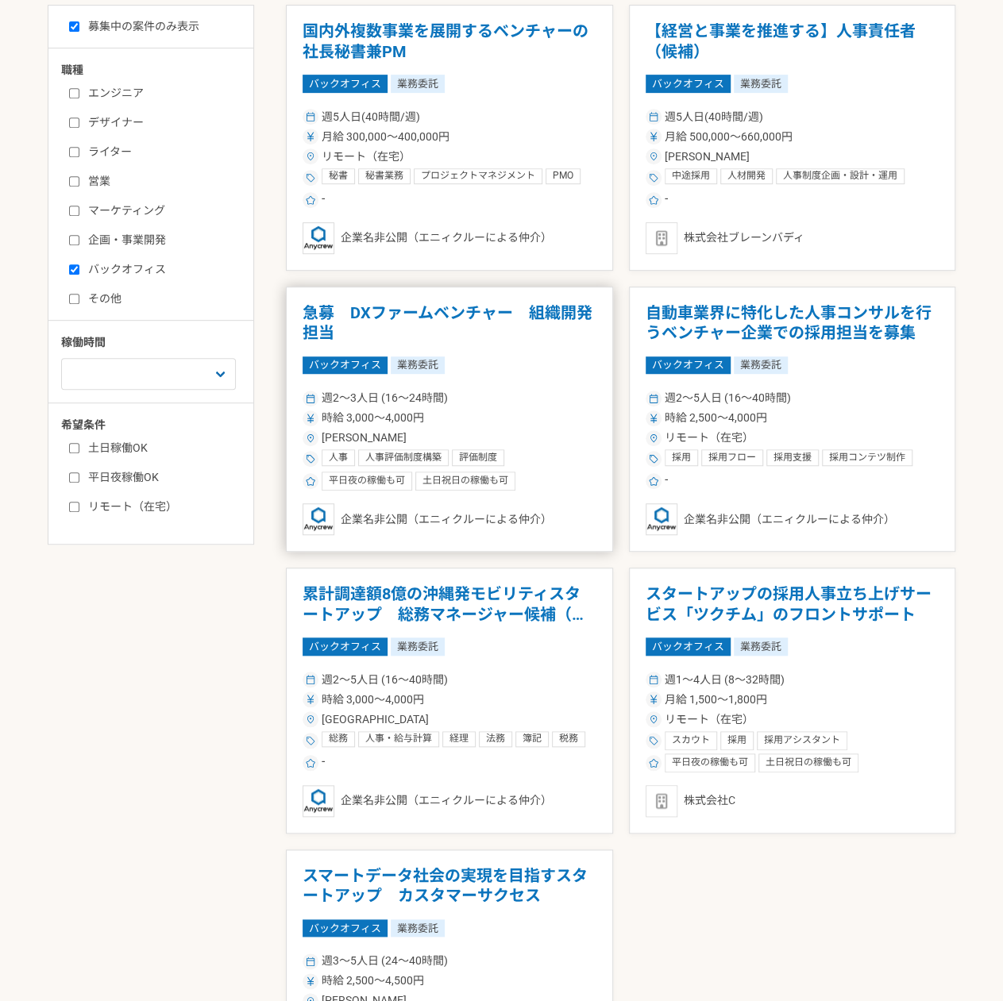
click at [521, 531] on div "企業名非公開（エニィクルーによる仲介）" at bounding box center [450, 519] width 294 height 32
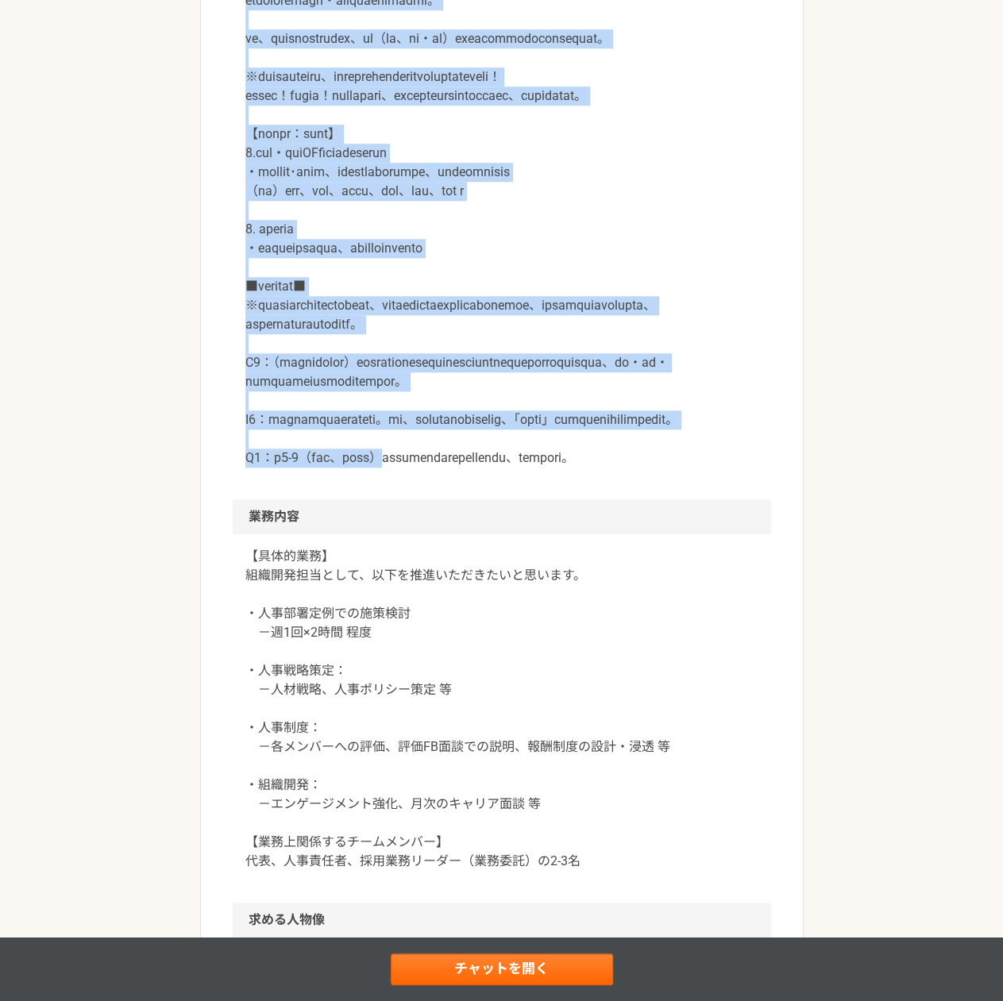
scroll to position [556, 0]
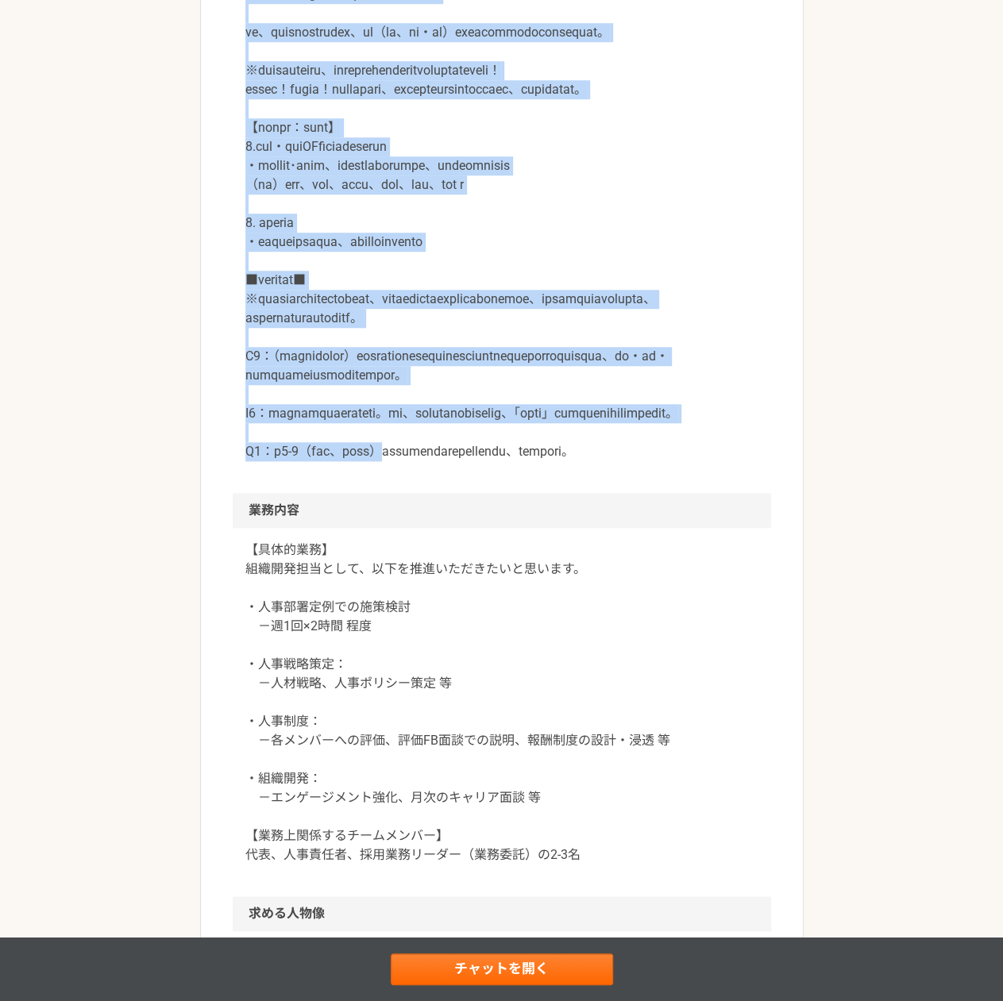
drag, startPoint x: 299, startPoint y: 527, endPoint x: 432, endPoint y: 588, distance: 146.4
click at [432, 493] on div at bounding box center [502, 223] width 538 height 540
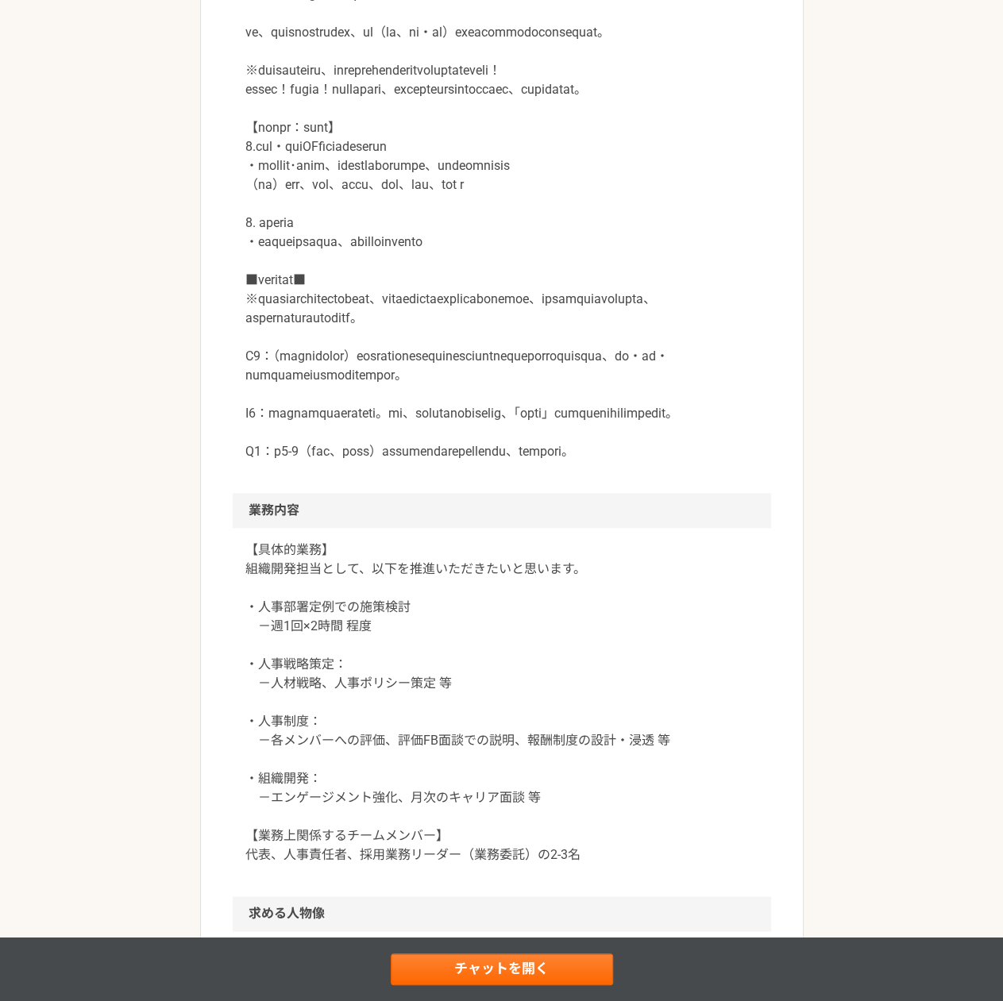
click at [443, 461] on p at bounding box center [501, 214] width 513 height 496
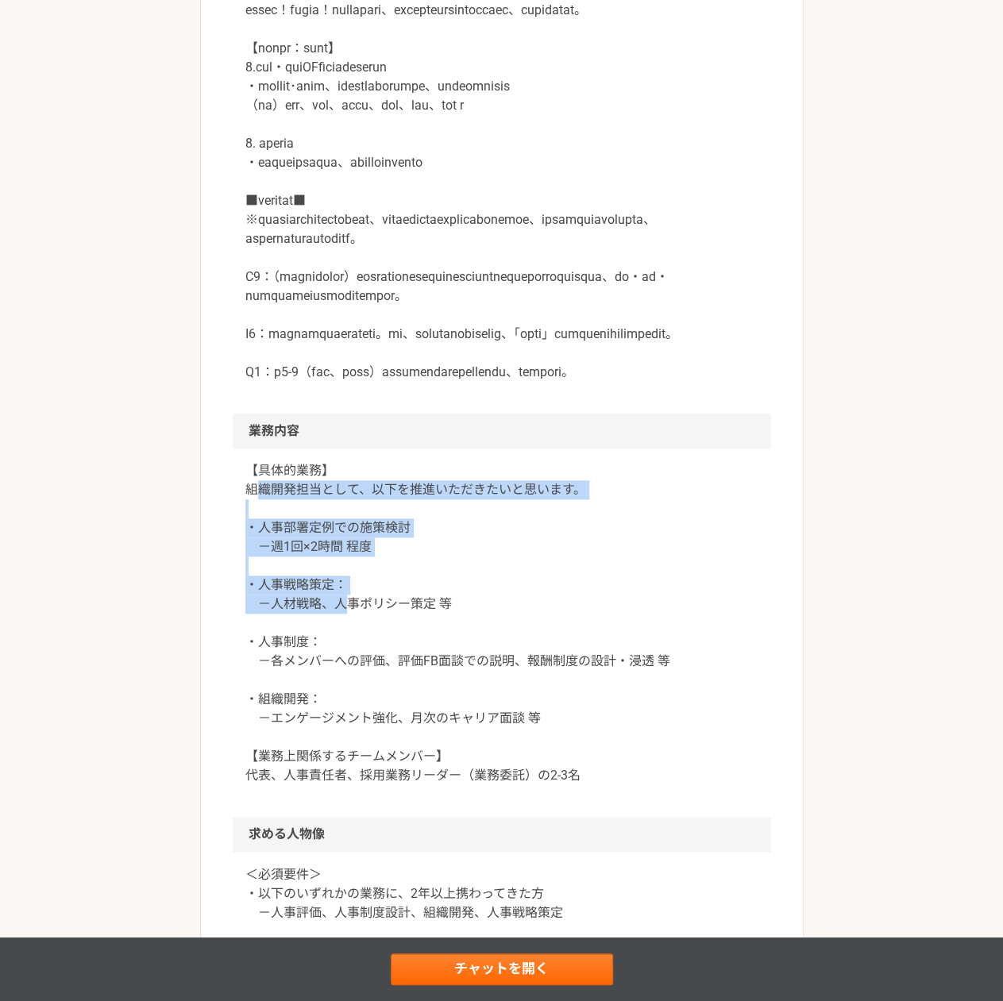
scroll to position [715, 0]
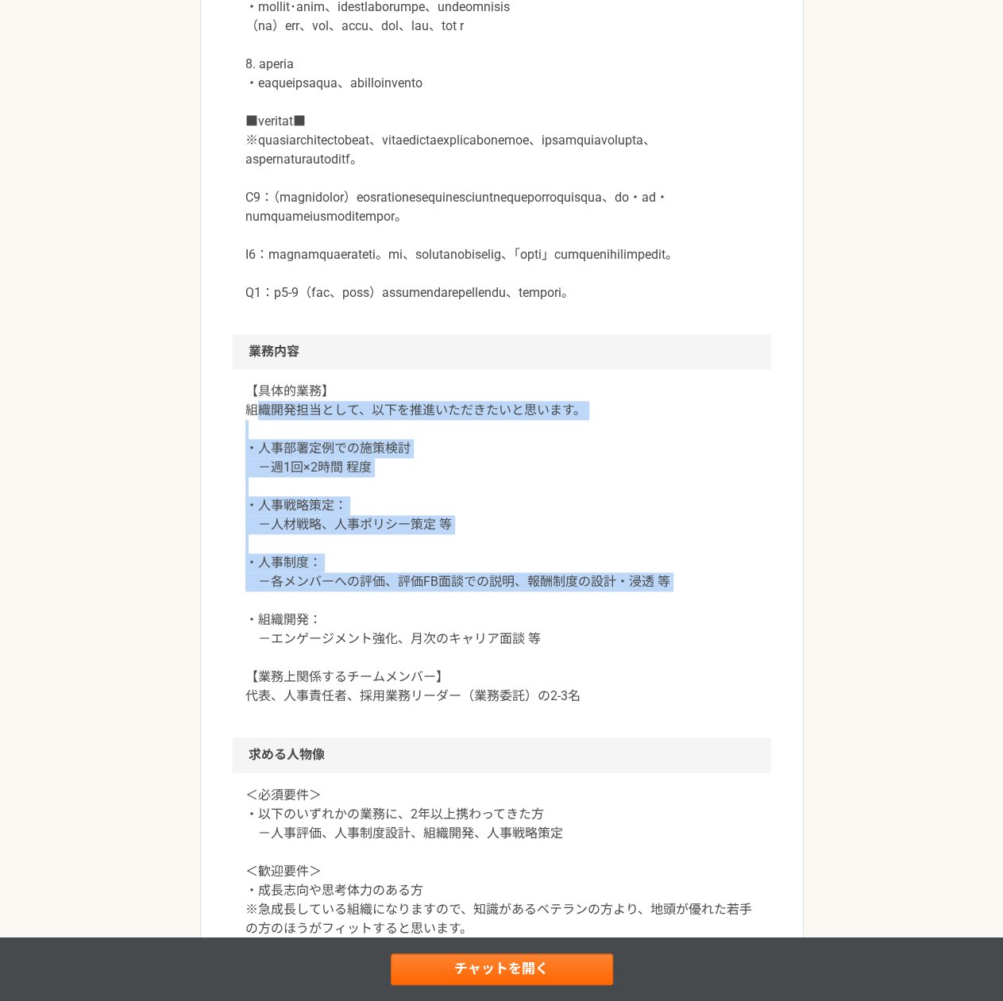
drag, startPoint x: 256, startPoint y: 638, endPoint x: 336, endPoint y: 755, distance: 142.3
click at [338, 706] on p "【具体的業務】 組織開発担当として、以下を推進いただきたいと思います。 ・​人事部署定例での施策検討 －週​1回×2時間​ 程度 ・人事戦略策定： －人材戦略…" at bounding box center [501, 544] width 513 height 324
click at [335, 706] on p "【具体的業務】 組織開発担当として、以下を推進いただきたいと思います。 ・​人事部署定例での施策検討 －週​1回×2時間​ 程度 ・人事戦略策定： －人材戦略…" at bounding box center [501, 544] width 513 height 324
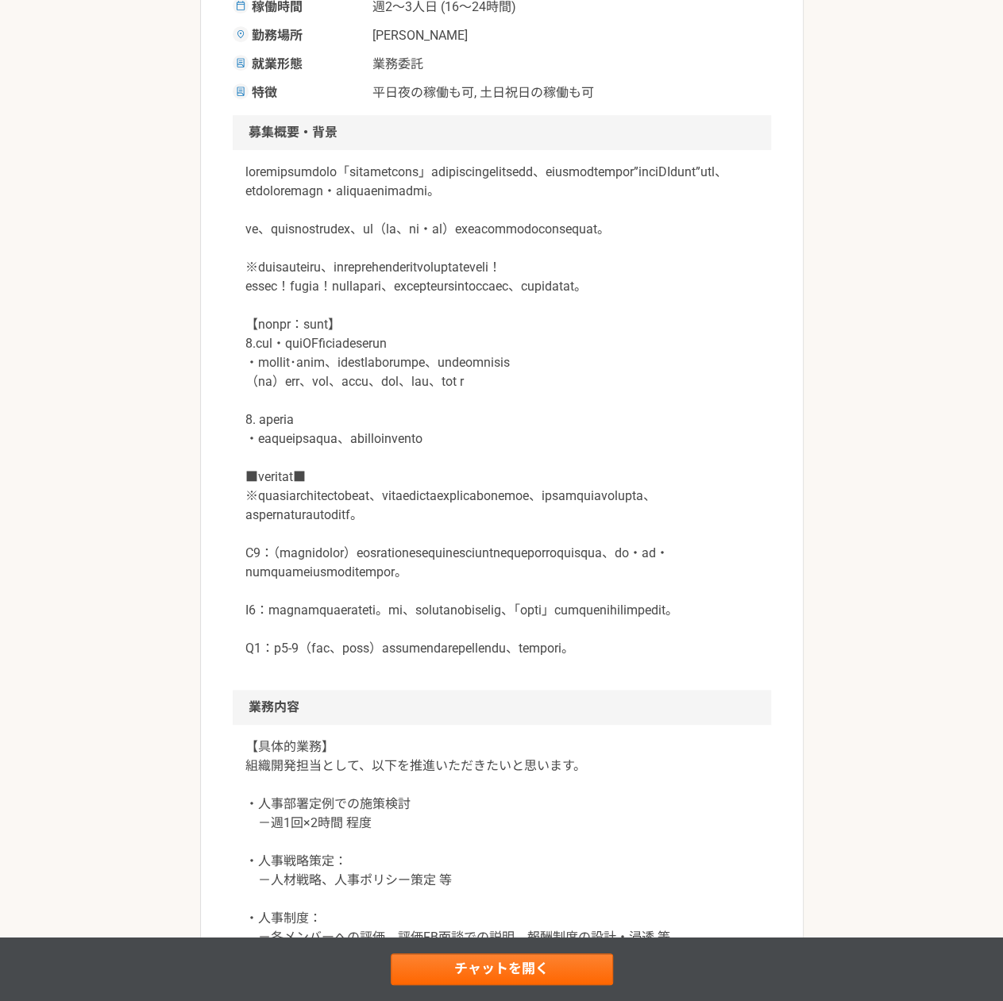
scroll to position [0, 0]
